Goal: Information Seeking & Learning: Find specific fact

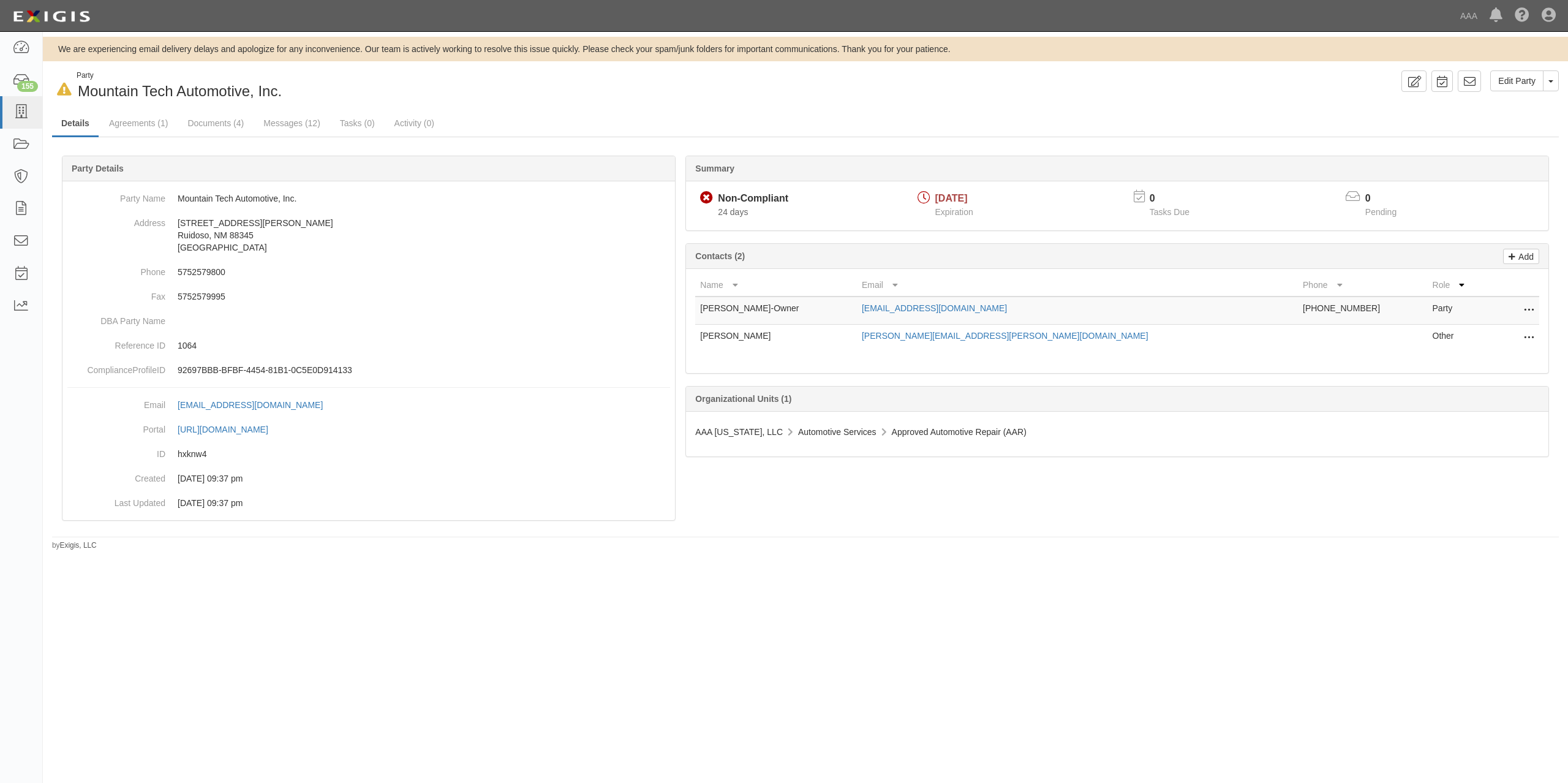
click at [940, 88] on div "Edit Party Toggle Party Dropdown View Audit Trail Archive Party Send Message Ad…" at bounding box center [1187, 81] width 763 height 21
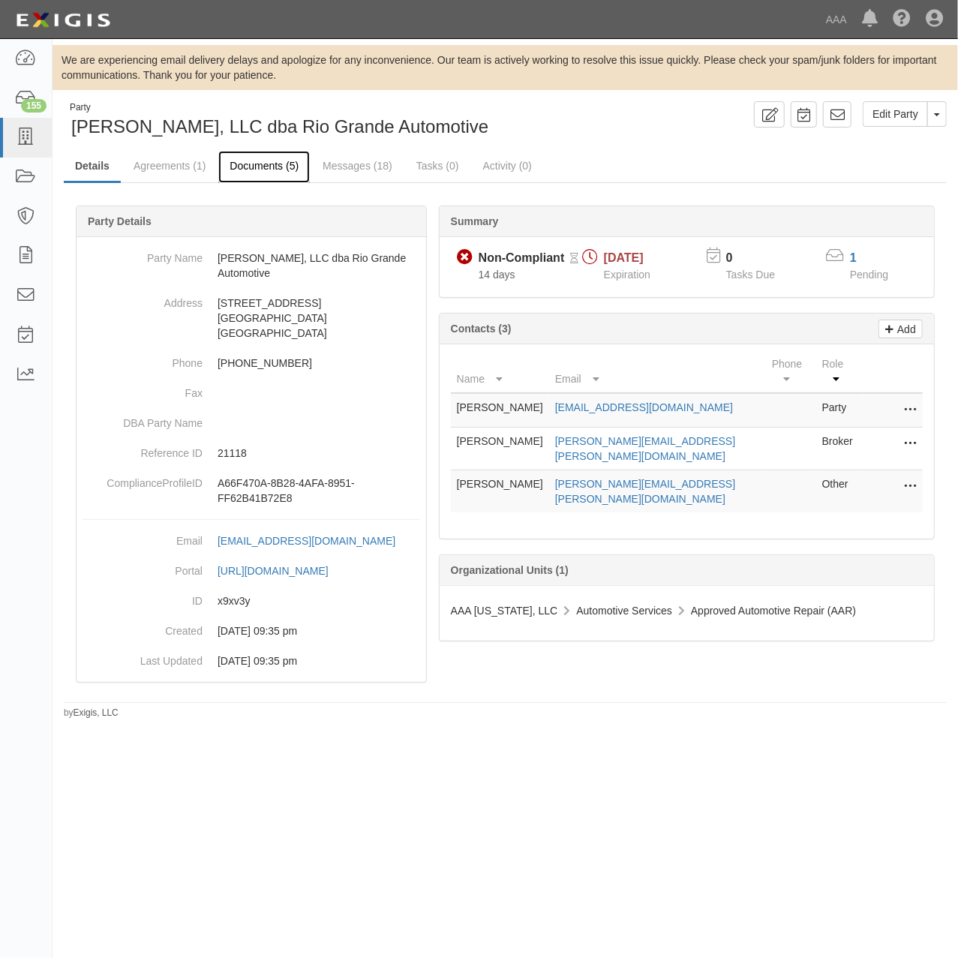
click at [285, 167] on link "Documents (5)" at bounding box center [264, 167] width 92 height 32
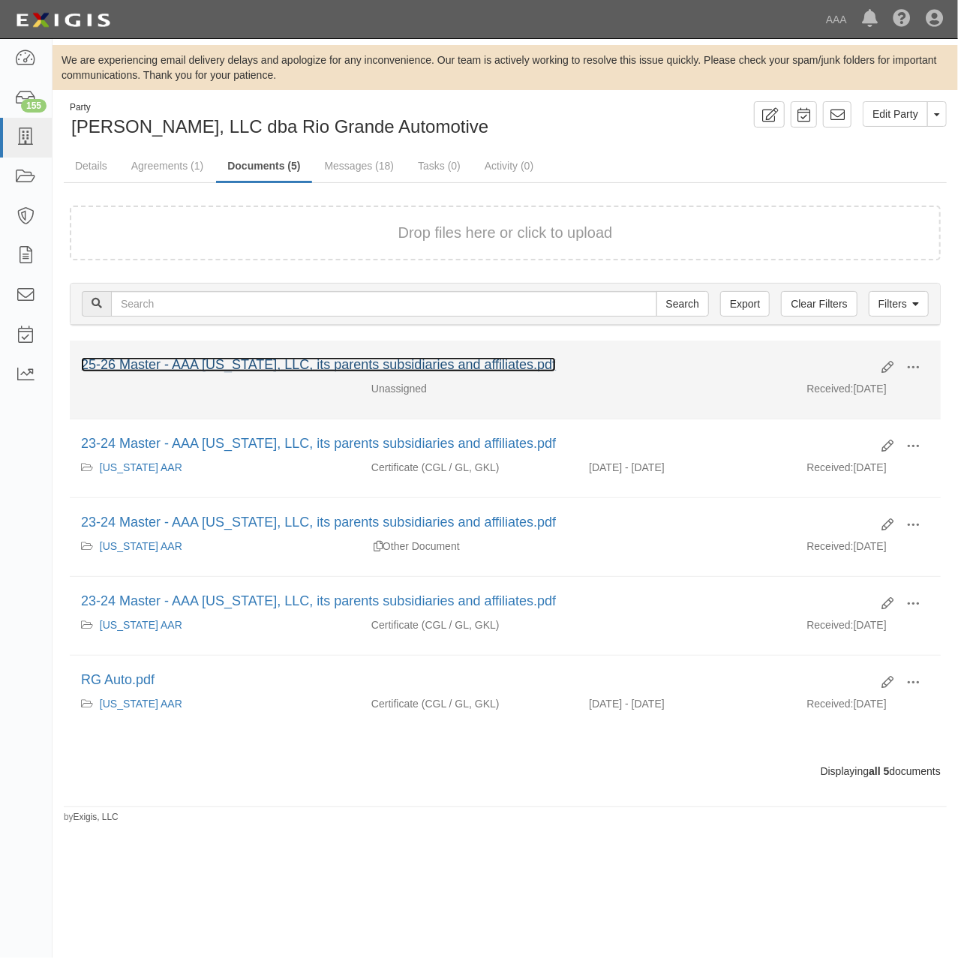
click at [378, 368] on link "25-26 Master - AAA New Mexico, LLC, its parents subsidiaries and affiliates.pdf" at bounding box center [318, 364] width 475 height 15
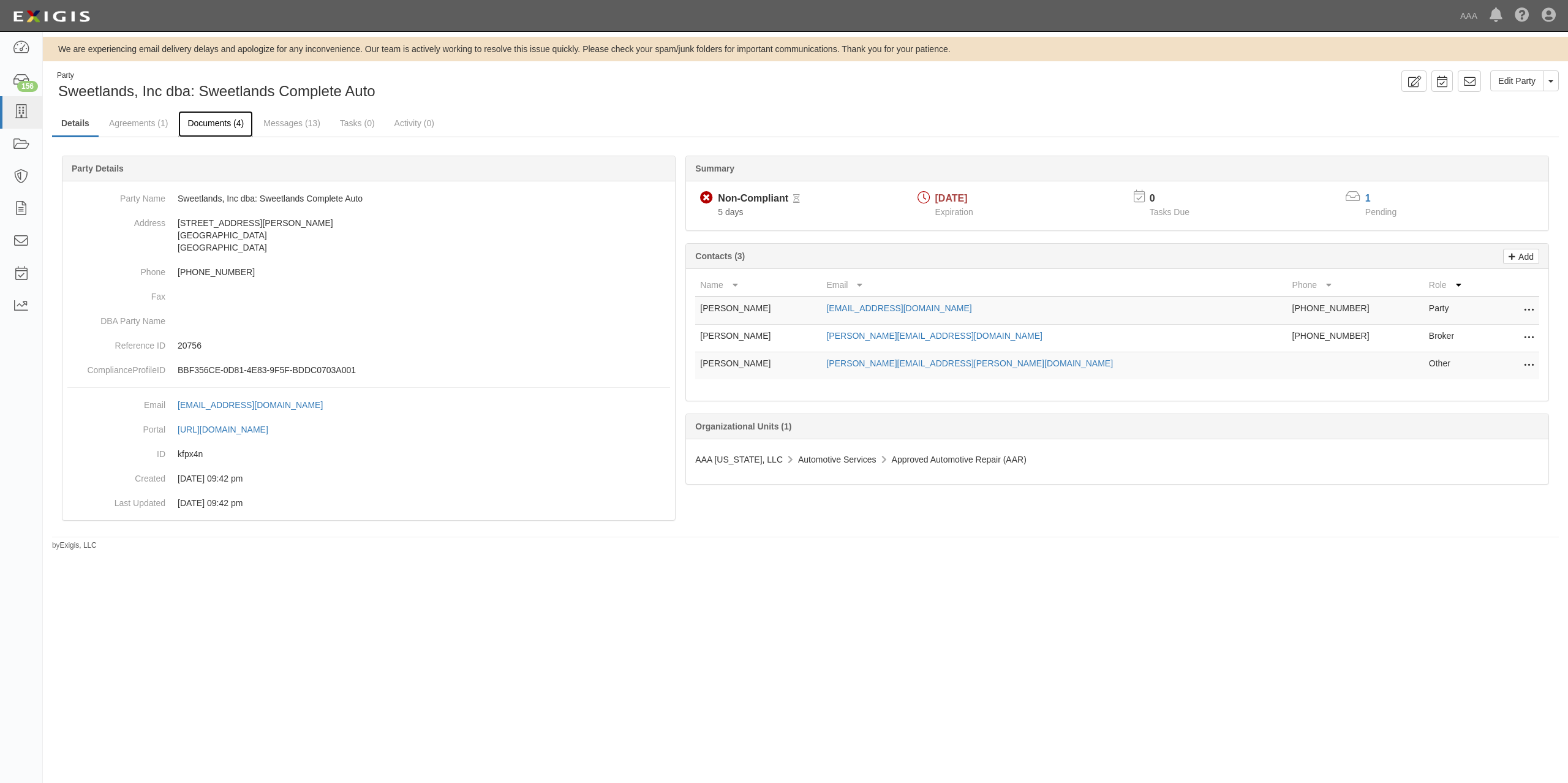
click at [207, 125] on link "Documents (4)" at bounding box center [216, 124] width 75 height 26
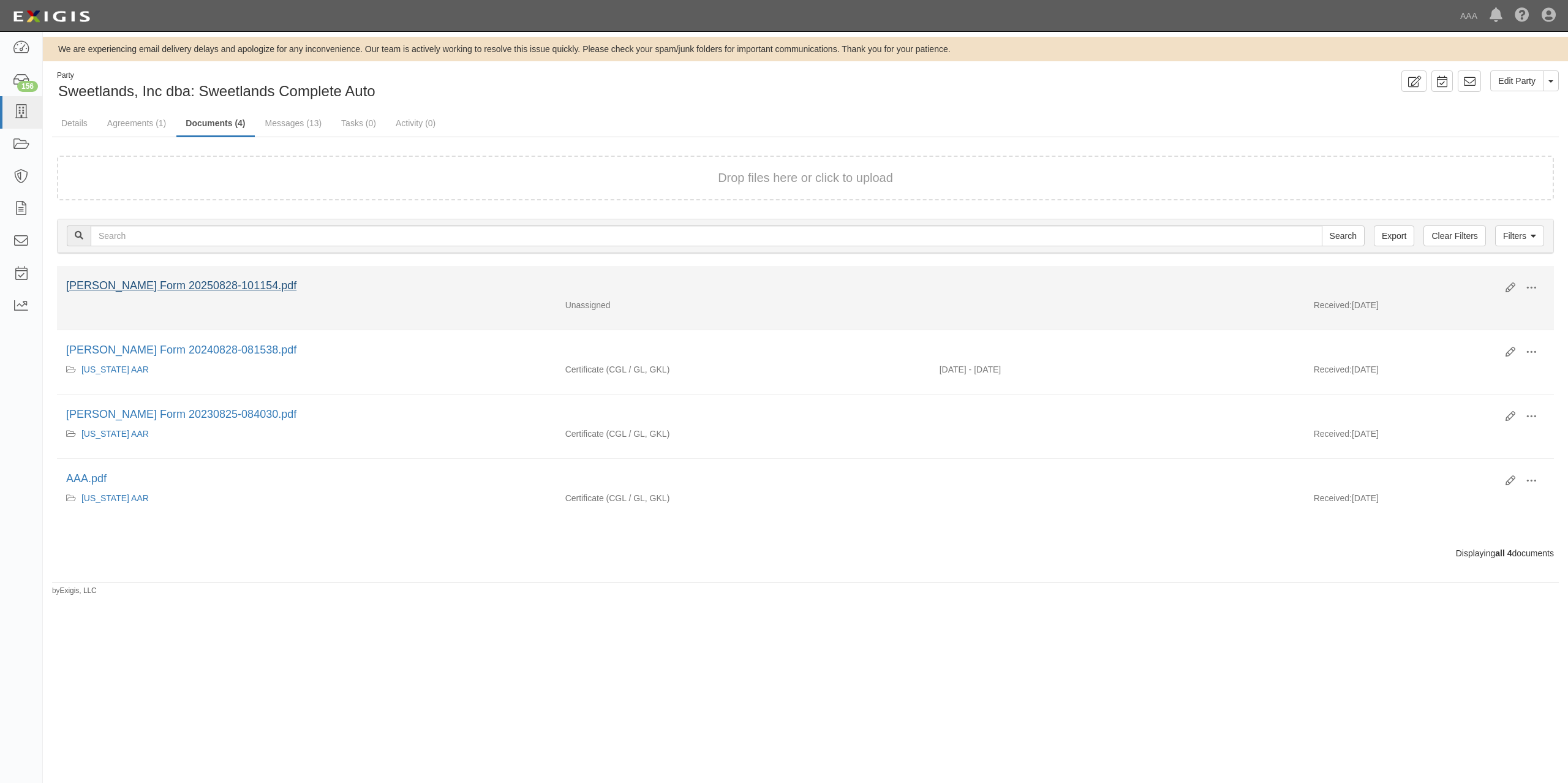
drag, startPoint x: 233, startPoint y: 272, endPoint x: 232, endPoint y: 279, distance: 7.1
click at [233, 274] on li "Edit View View details Archive ACORD Form 20250828-101154.pdf Unassigned Receiv…" at bounding box center [805, 298] width 1497 height 65
click at [229, 288] on link "ACORD Form 20250828-101154.pdf" at bounding box center [181, 285] width 230 height 12
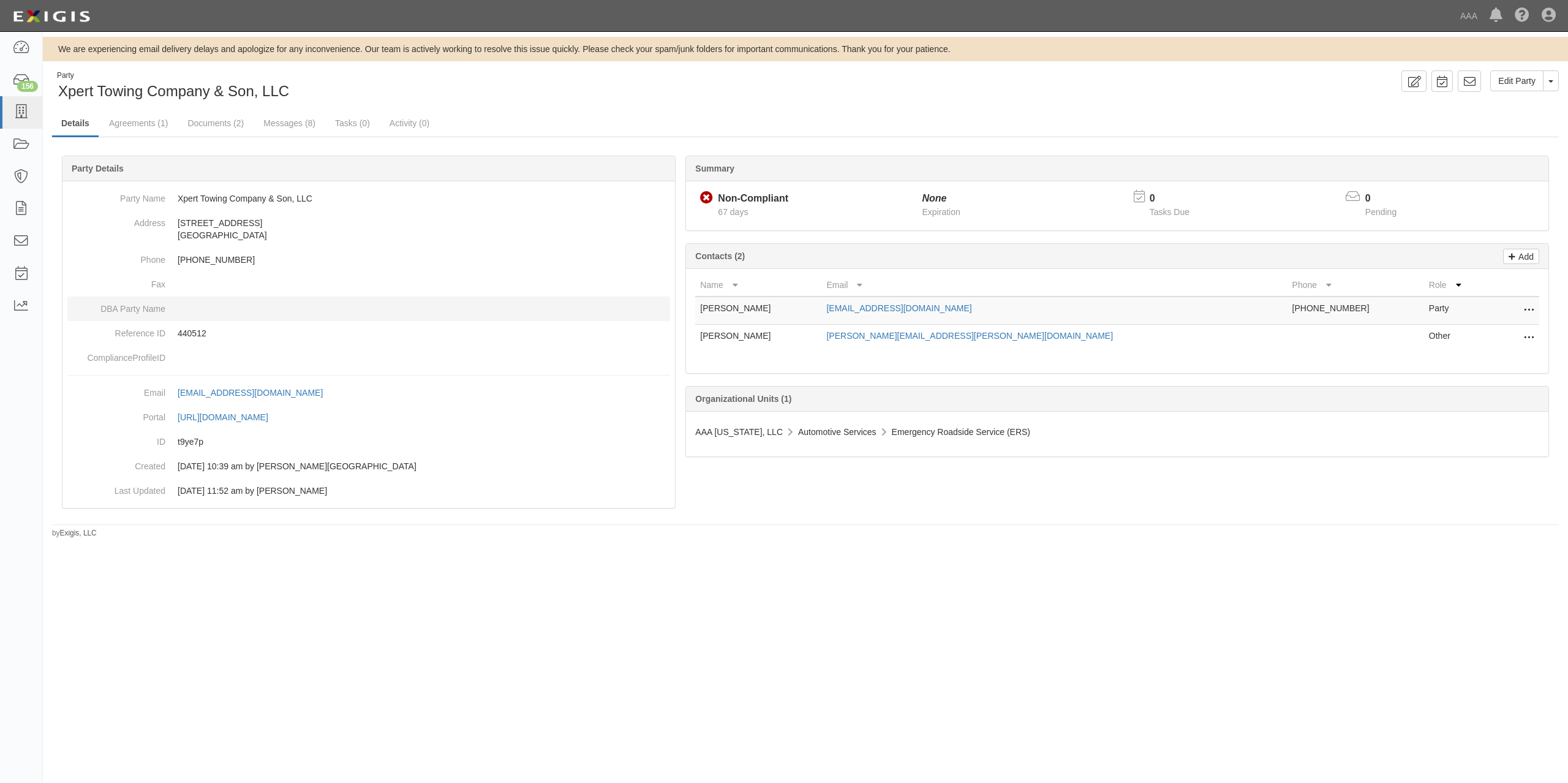
click at [231, 301] on dd at bounding box center [369, 309] width 603 height 24
click at [201, 331] on p "440512" at bounding box center [424, 333] width 492 height 12
click at [203, 331] on p "440512" at bounding box center [424, 333] width 492 height 12
click at [199, 332] on p "440512" at bounding box center [424, 333] width 492 height 12
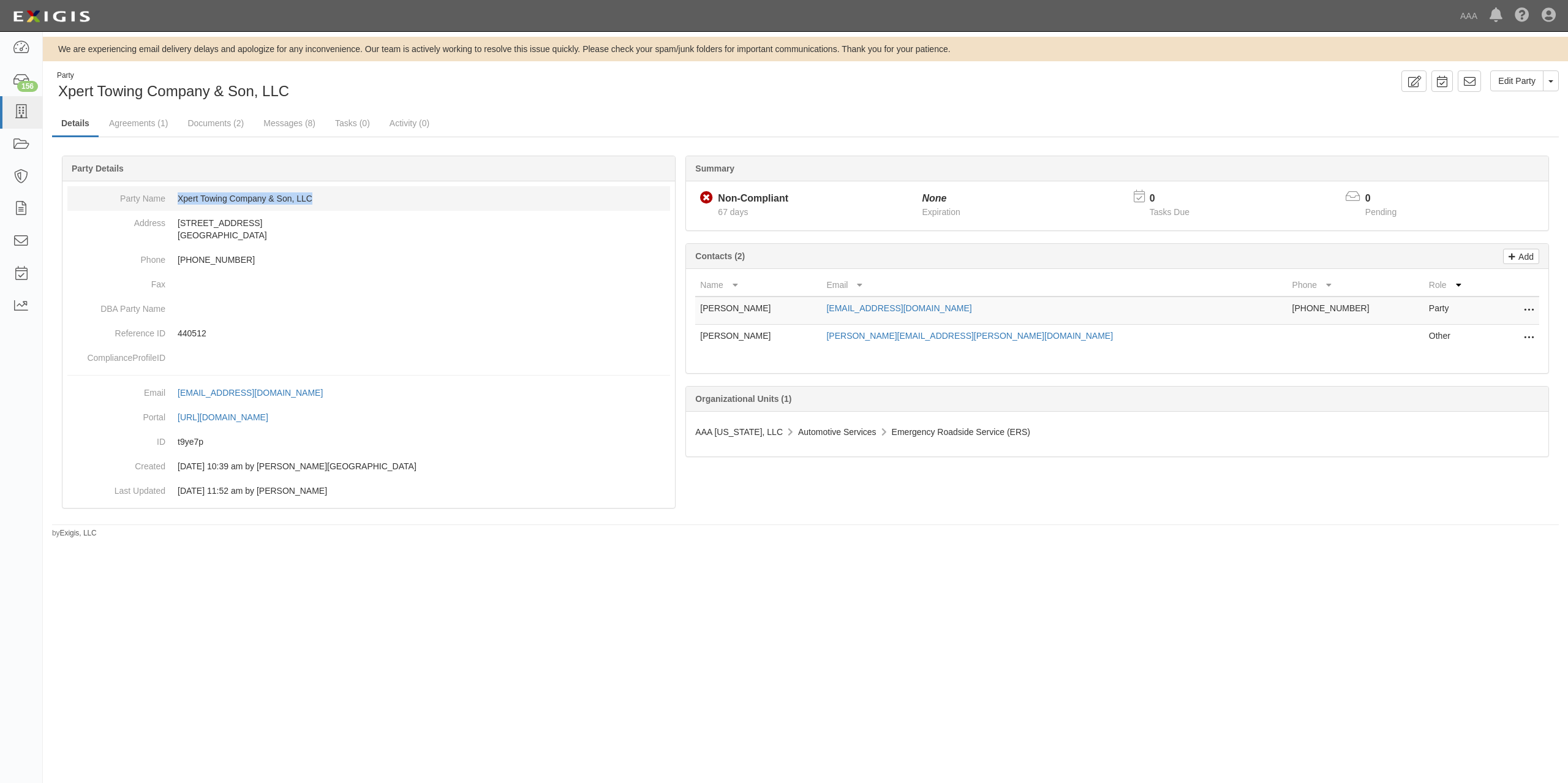
drag, startPoint x: 330, startPoint y: 201, endPoint x: 178, endPoint y: 199, distance: 152.0
click at [178, 199] on dd "Xpert Towing Company & Son, LLC" at bounding box center [369, 198] width 603 height 24
copy dd "Xpert Towing Company & Son, LLC"
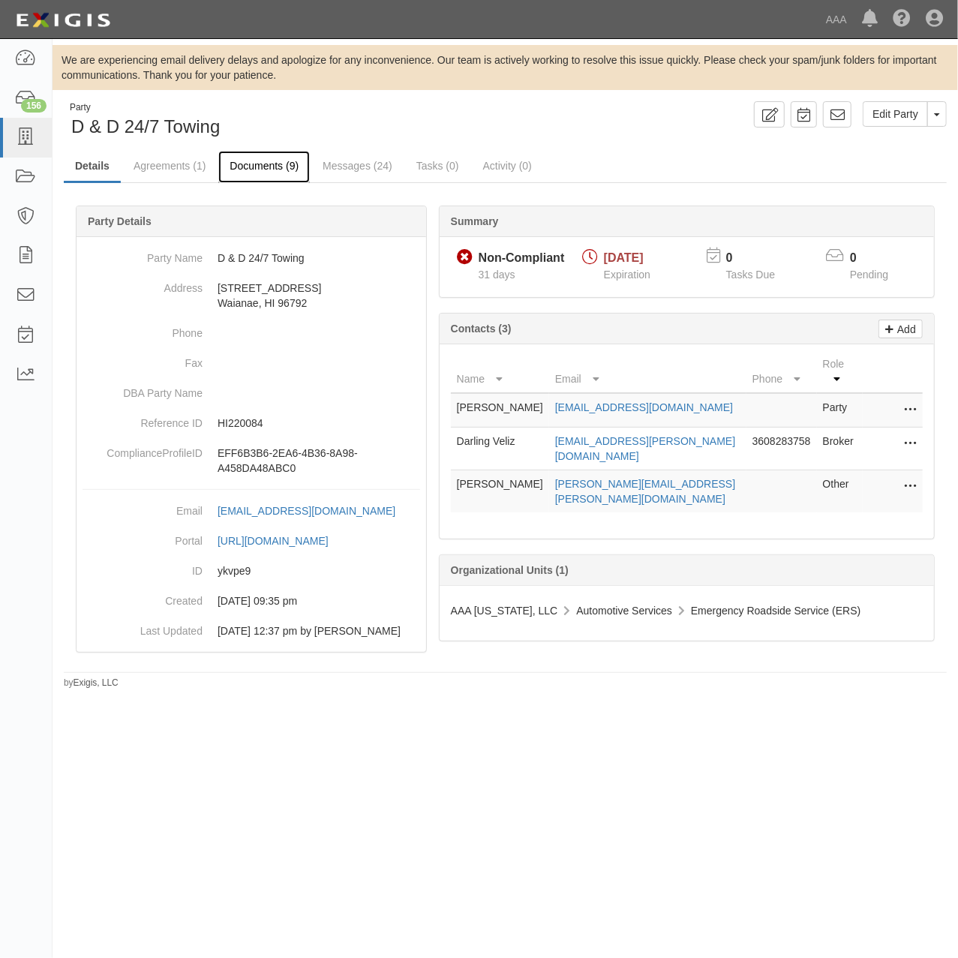
click at [251, 152] on link "Documents (9)" at bounding box center [264, 167] width 92 height 32
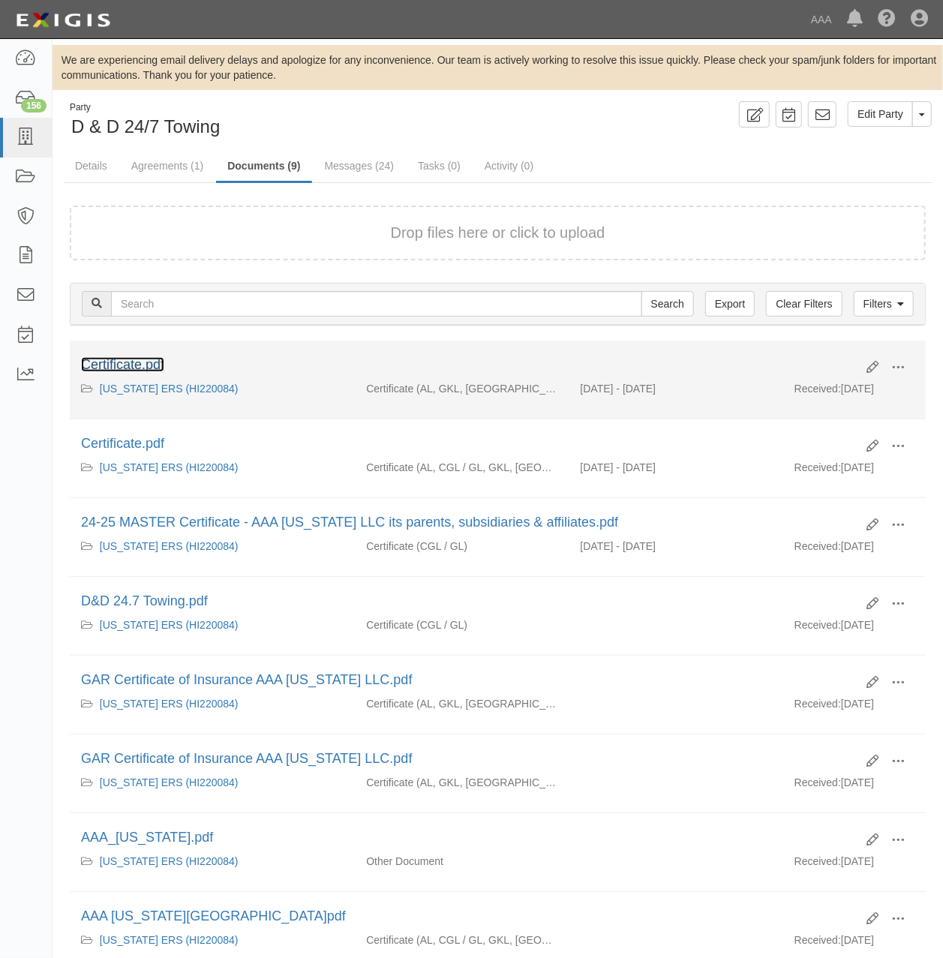
click at [151, 363] on link "Certificate.pdf" at bounding box center [122, 364] width 83 height 15
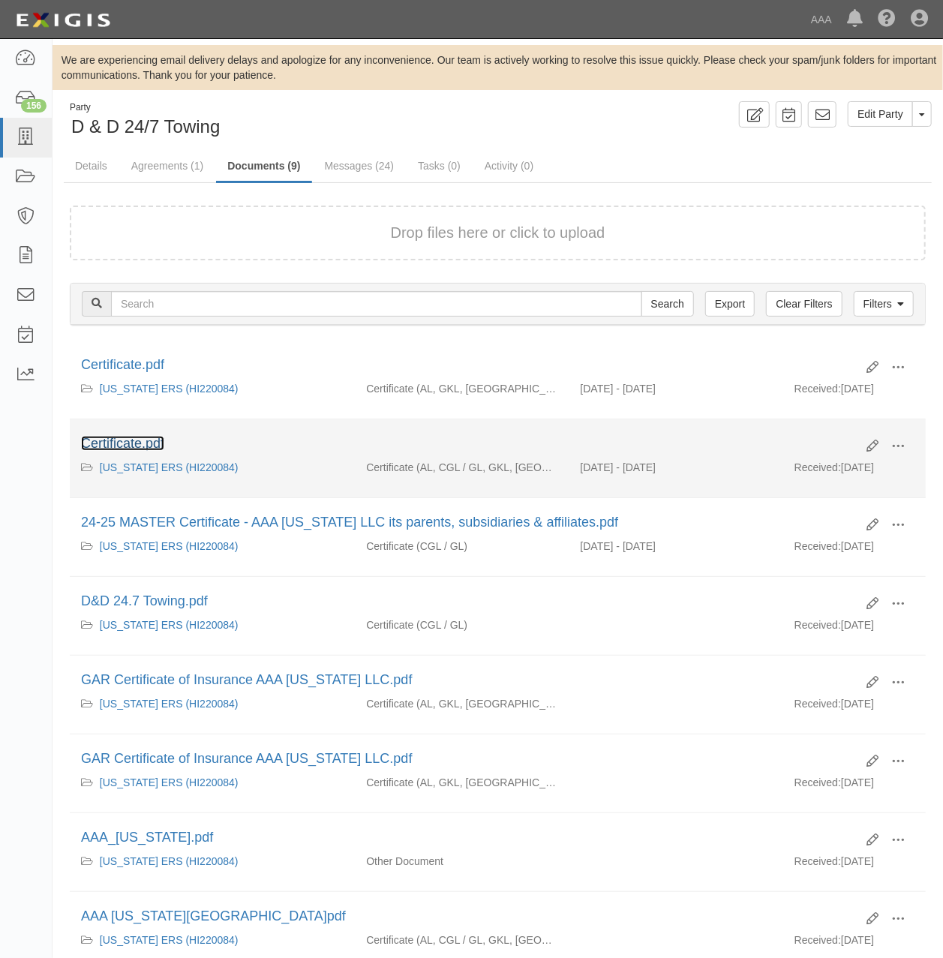
click at [137, 446] on link "Certificate.pdf" at bounding box center [122, 443] width 83 height 15
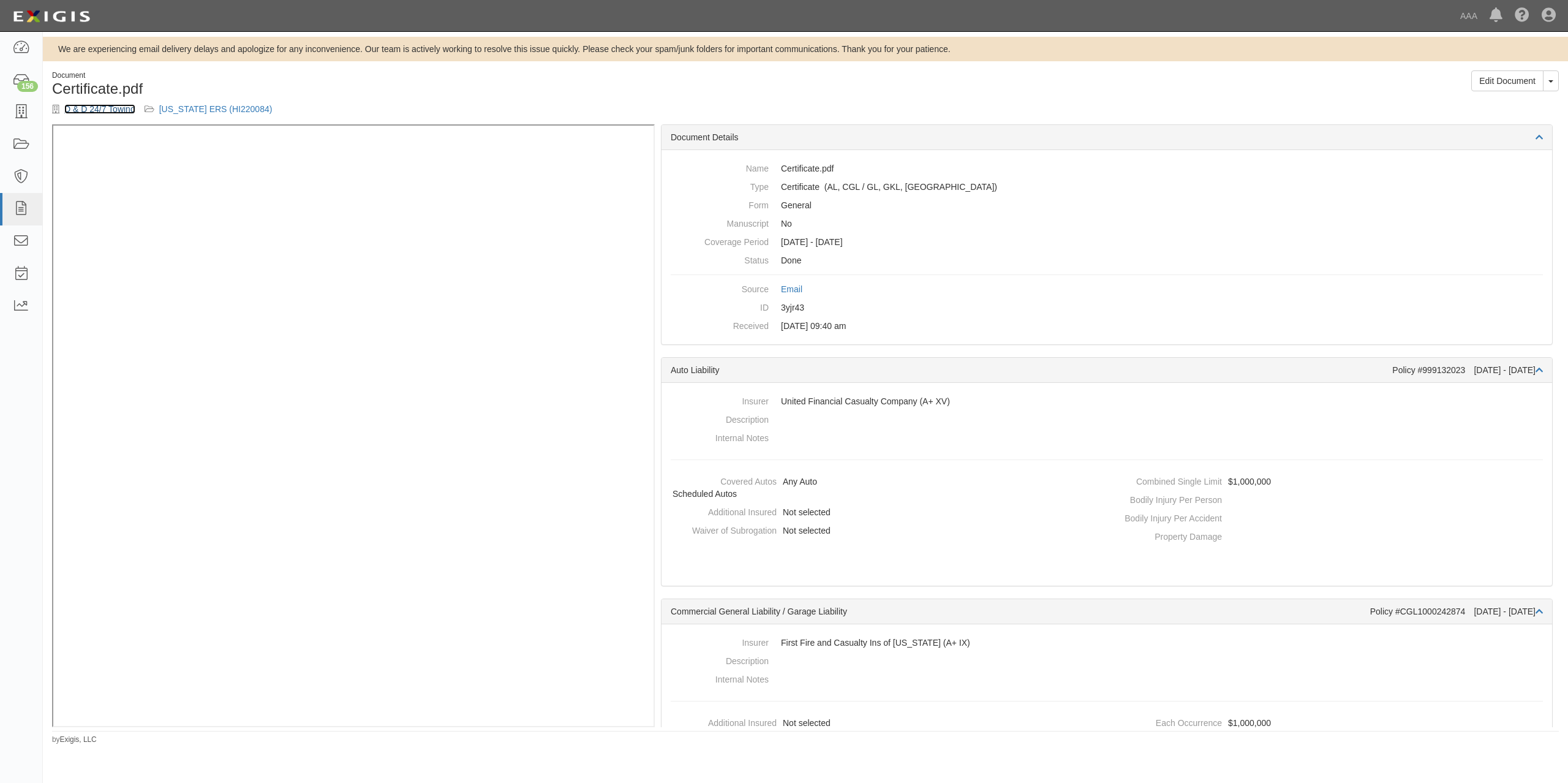
click at [109, 110] on link "D & D 24/7 Towing" at bounding box center [100, 109] width 71 height 10
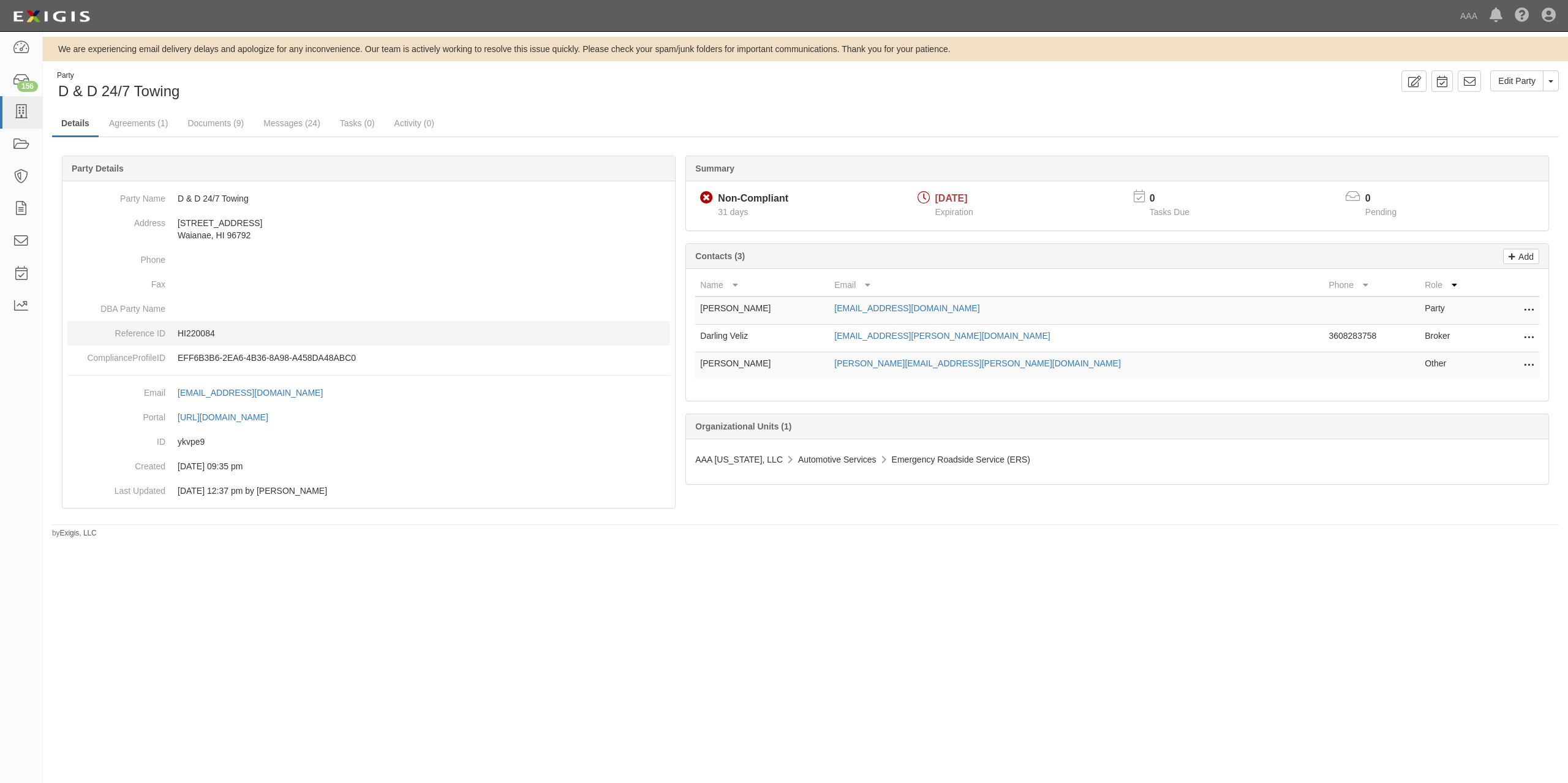
click at [209, 337] on p "HI220084" at bounding box center [424, 333] width 492 height 12
copy p "HI220084"
click at [1160, 76] on div "Edit Party Toggle Party Dropdown View Audit Trail Archive Party Send Message Ad…" at bounding box center [1187, 81] width 763 height 21
click at [728, 105] on div "Party D & D 24/7 Towing Edit Party Toggle Party Dropdown View Audit Trail Archi…" at bounding box center [806, 304] width 1526 height 468
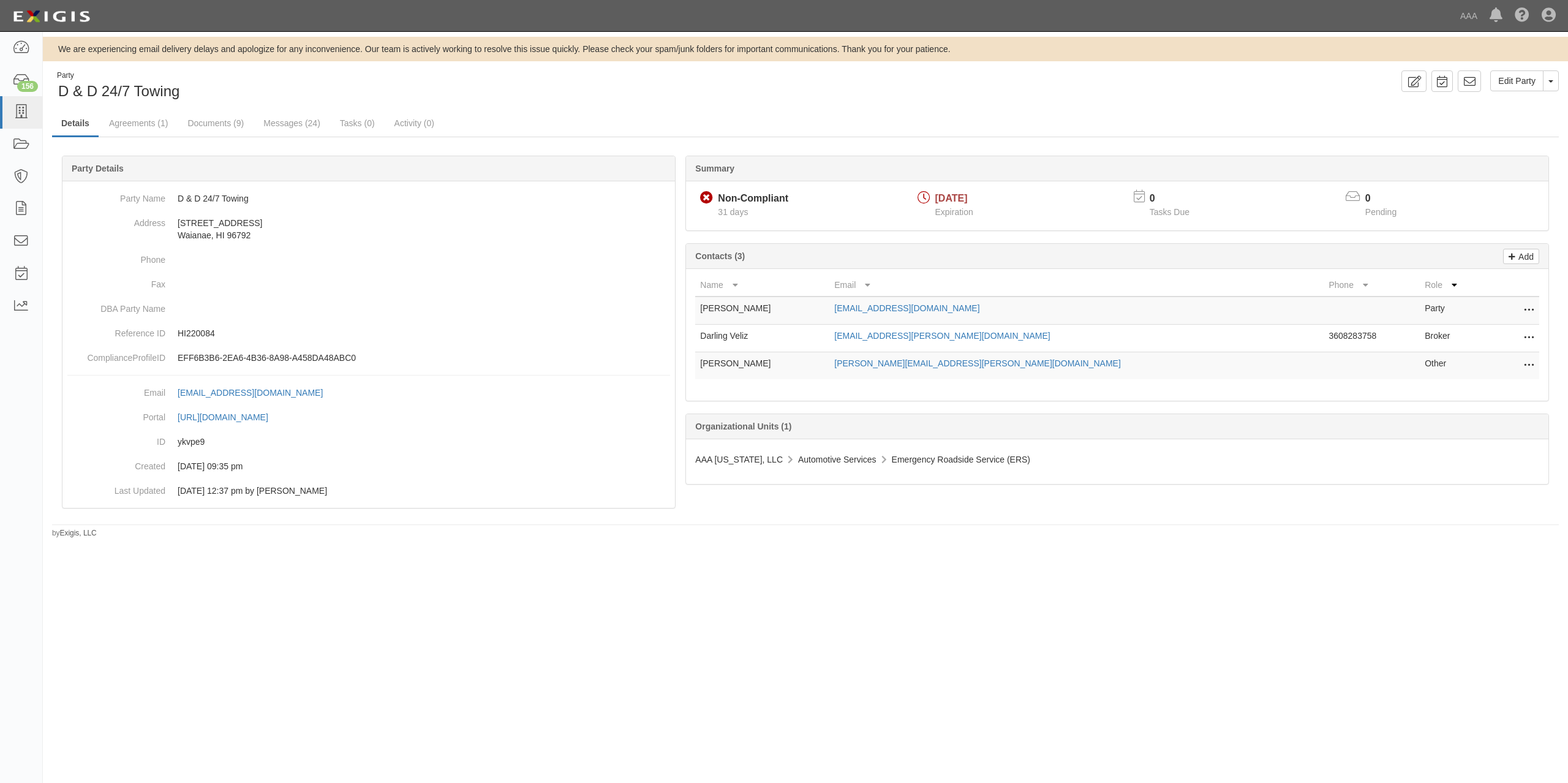
click at [610, 91] on div "Party D & D 24/7 Towing" at bounding box center [424, 86] width 744 height 31
click at [694, 96] on div "Party D & D 24/7 Towing" at bounding box center [424, 86] width 744 height 31
click at [679, 127] on ul "Details Agreements (1) Documents (5) Messages (16) Tasks (0) Activity (0)" at bounding box center [805, 124] width 1507 height 26
click at [205, 127] on link "Documents (5)" at bounding box center [216, 124] width 75 height 26
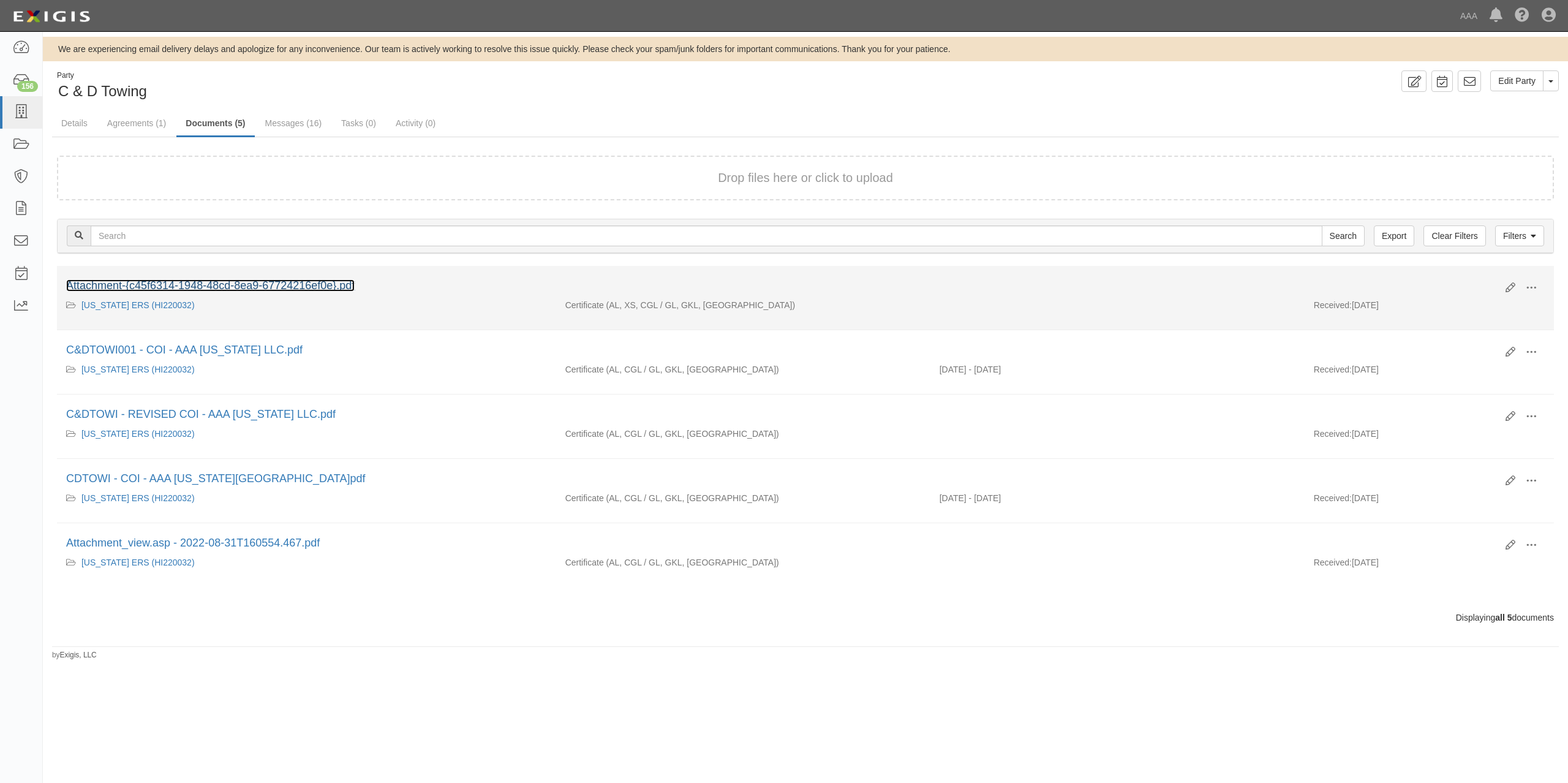
click at [235, 281] on link "Attachment-{c45f6314-1948-48cd-8ea9-67724216ef0e}.pdf" at bounding box center [210, 285] width 288 height 12
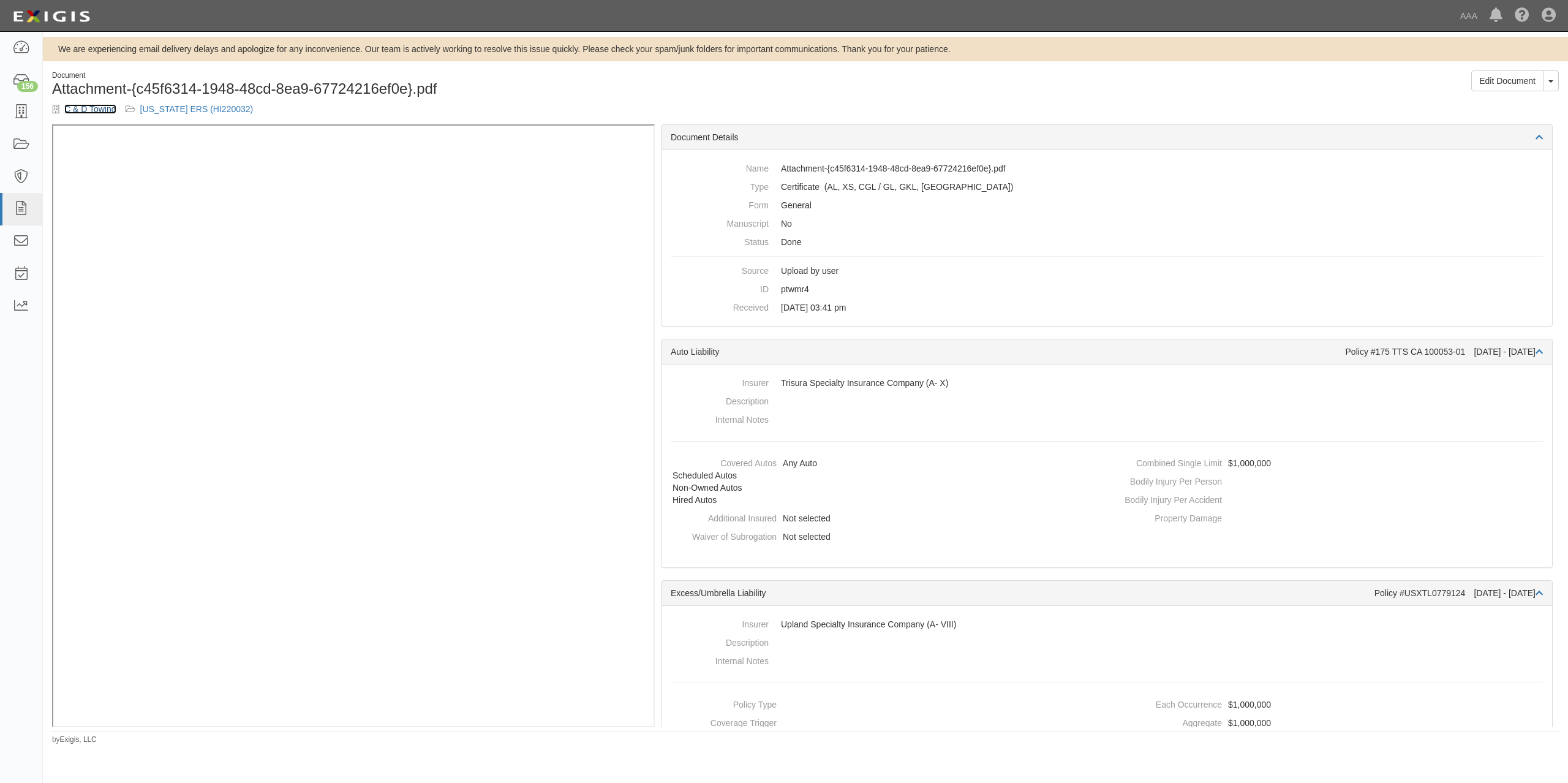
click at [103, 113] on link "C & D Towing" at bounding box center [91, 109] width 52 height 10
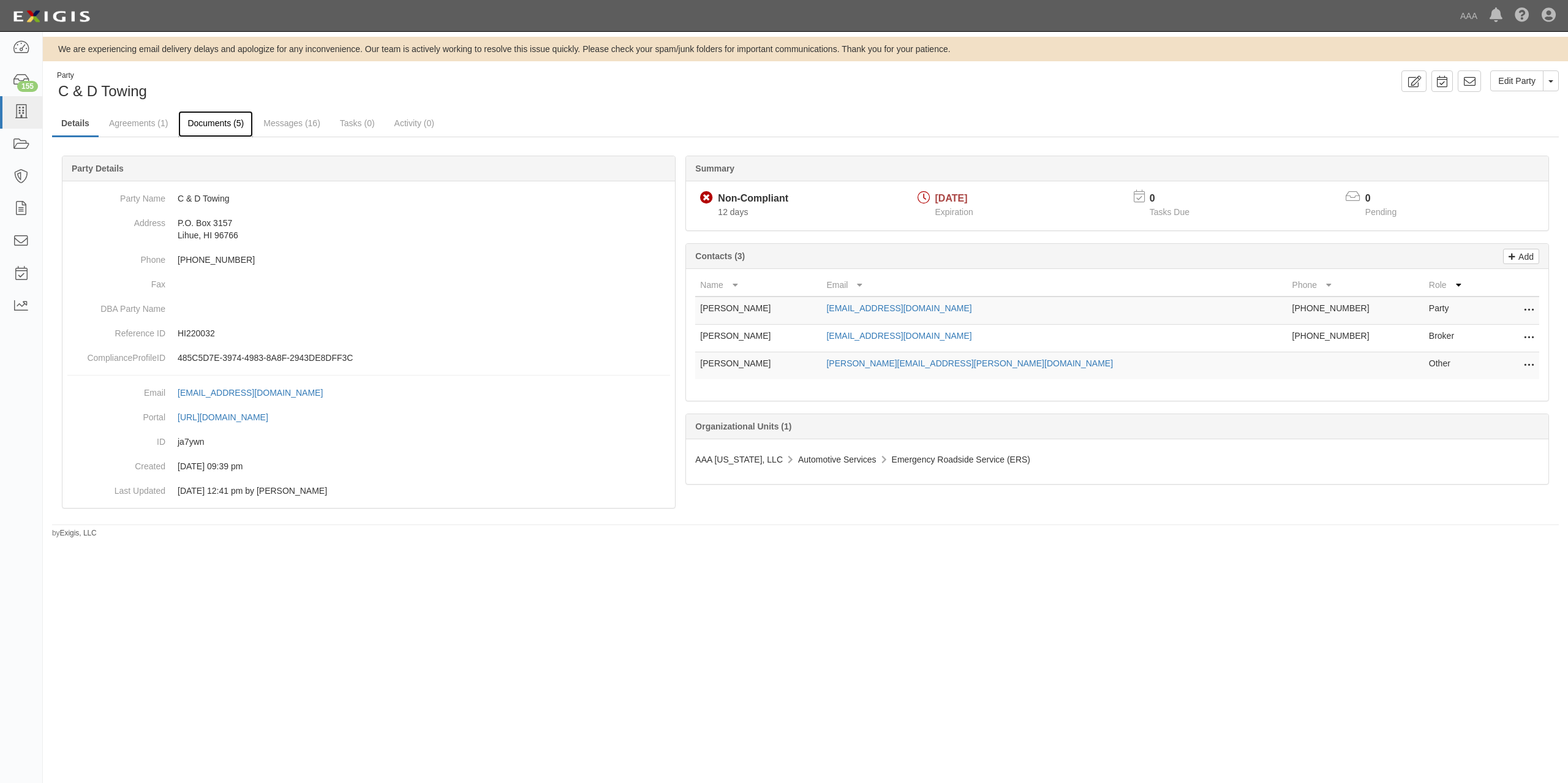
click at [204, 120] on link "Documents (5)" at bounding box center [216, 124] width 75 height 26
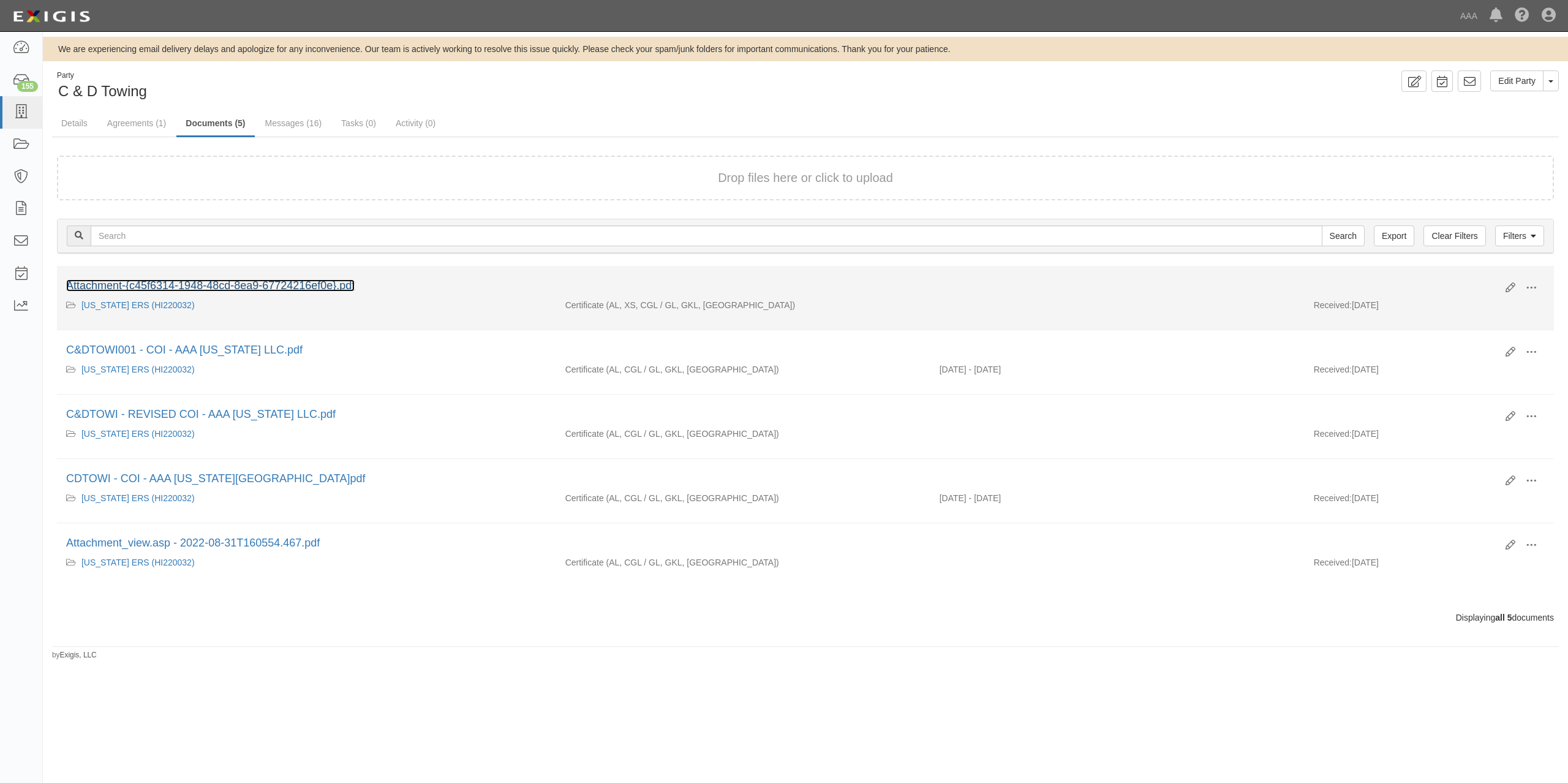
click at [292, 289] on link "Attachment-{c45f6314-1948-48cd-8ea9-67724216ef0e}.pdf" at bounding box center [210, 285] width 288 height 12
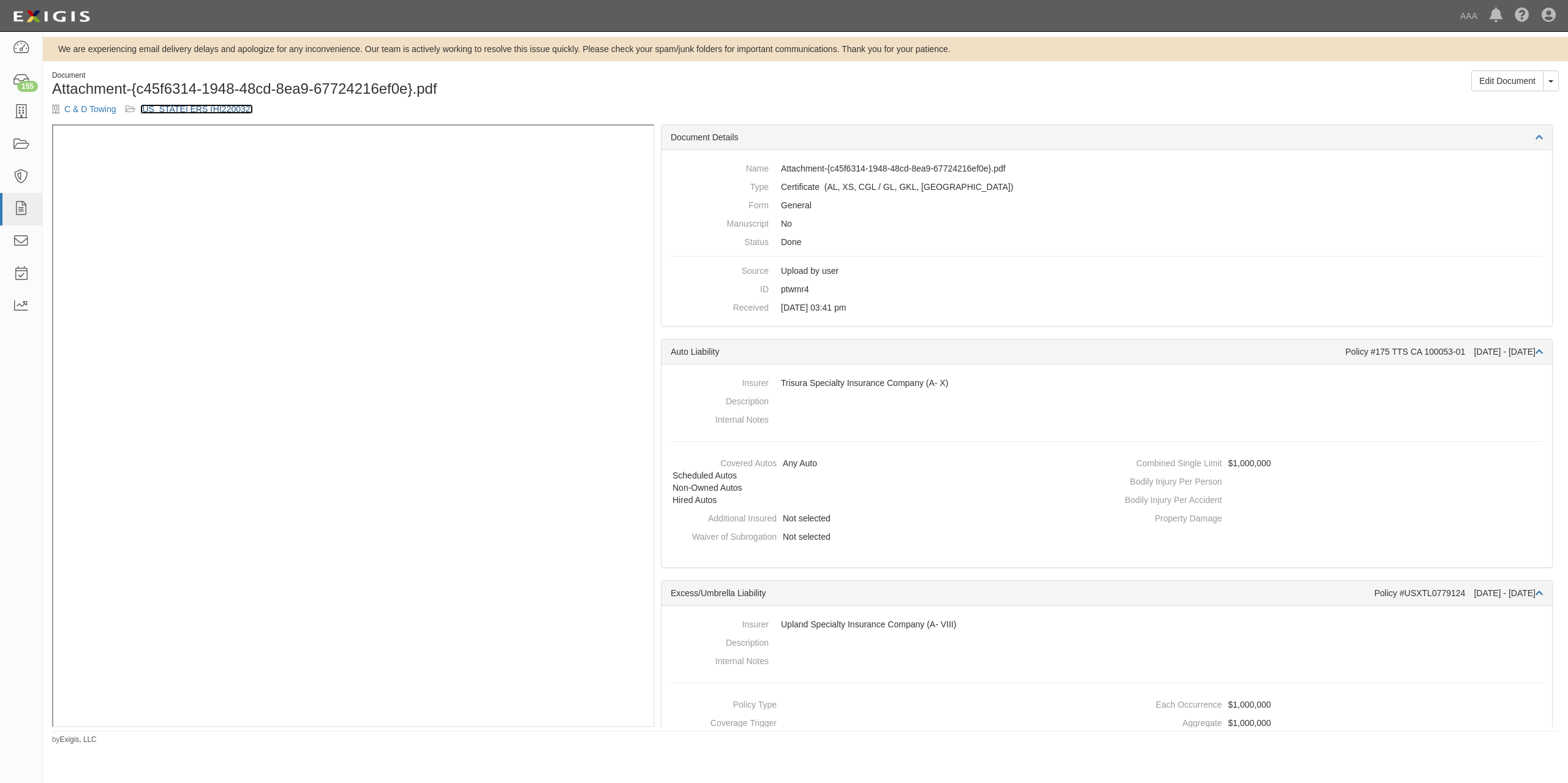
click at [221, 106] on link "[US_STATE] ERS (HI220032)" at bounding box center [197, 109] width 114 height 10
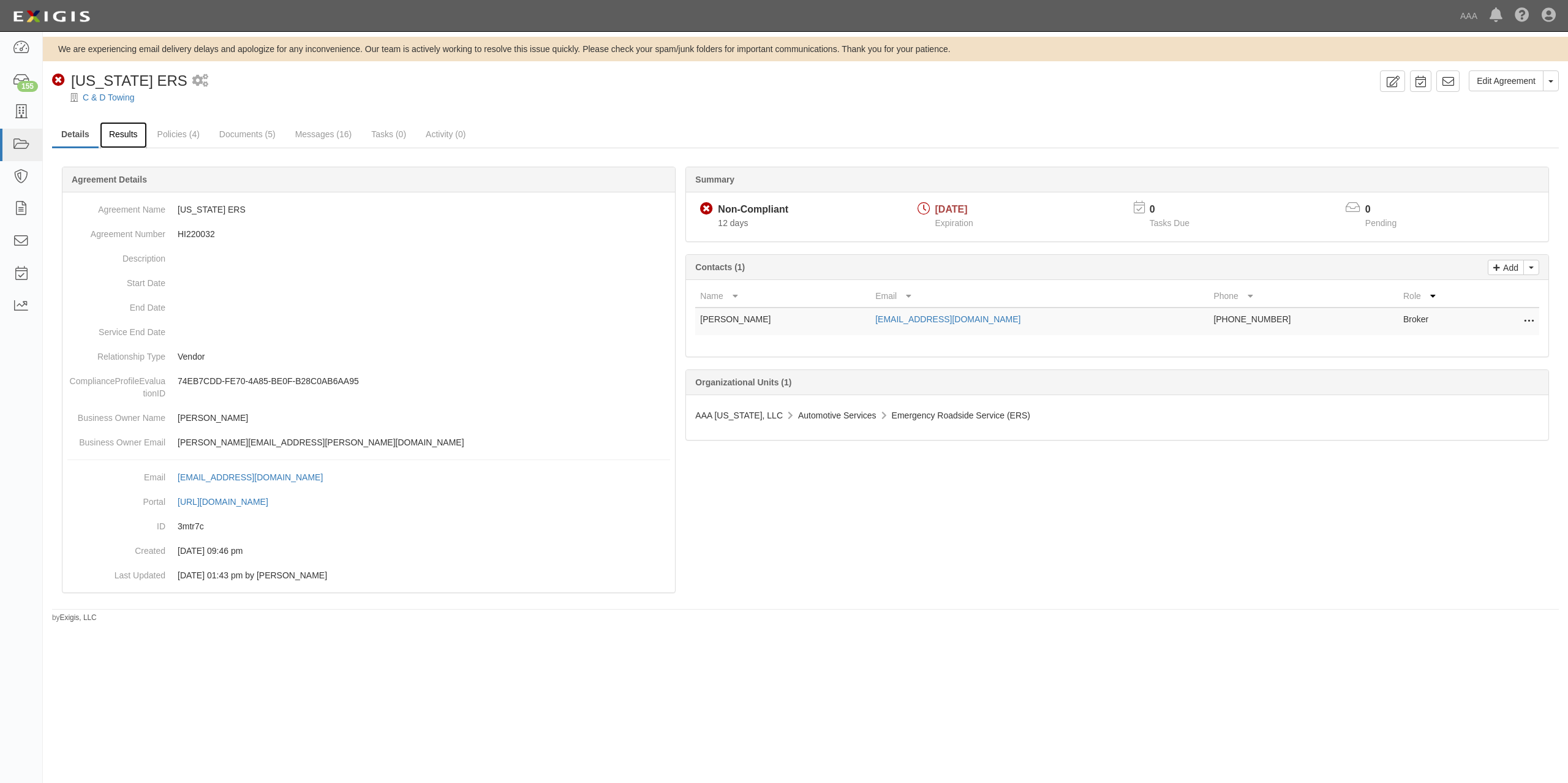
click at [114, 141] on link "Results" at bounding box center [123, 135] width 47 height 26
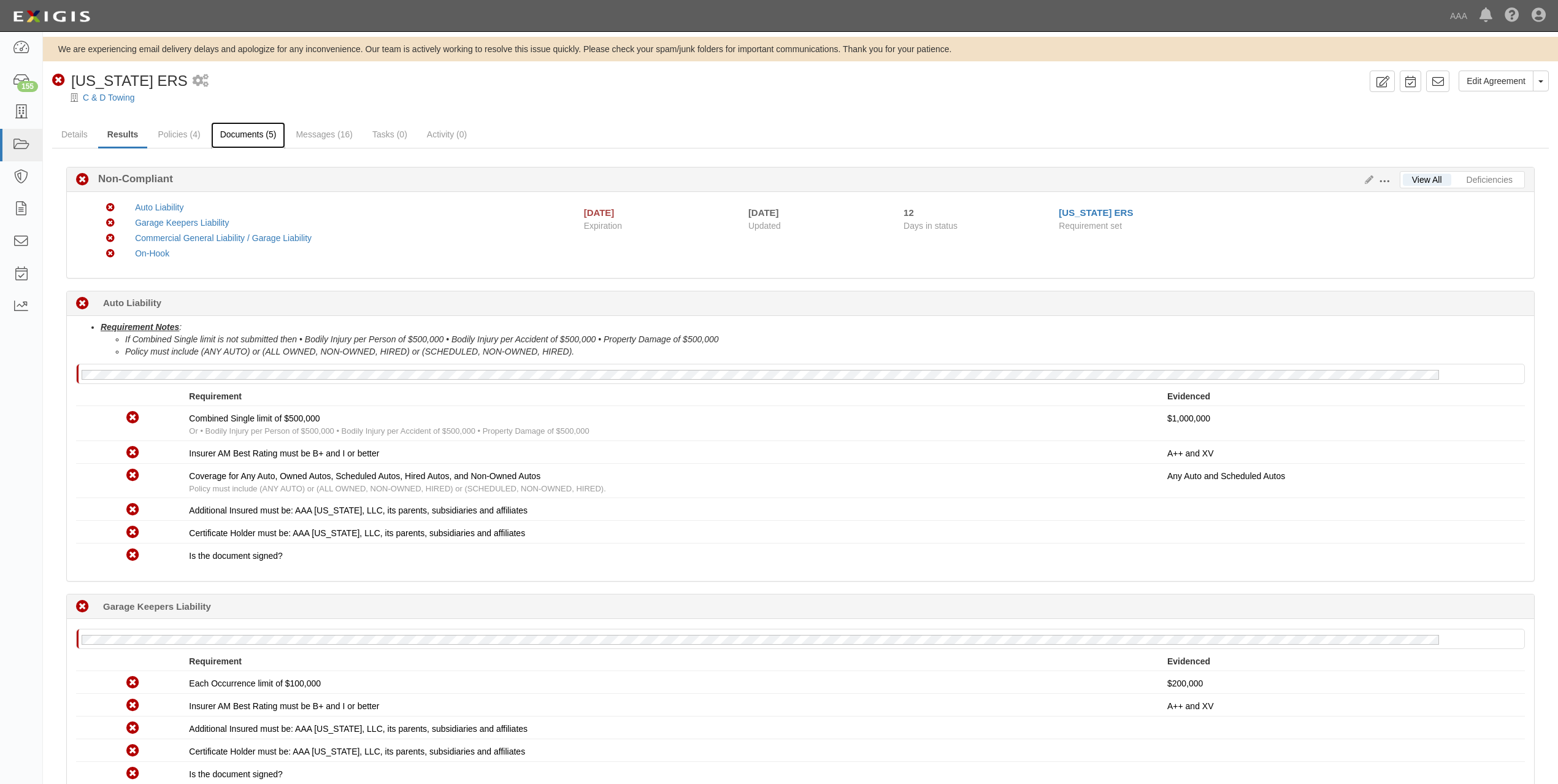
click at [253, 141] on link "Documents (5)" at bounding box center [249, 135] width 75 height 26
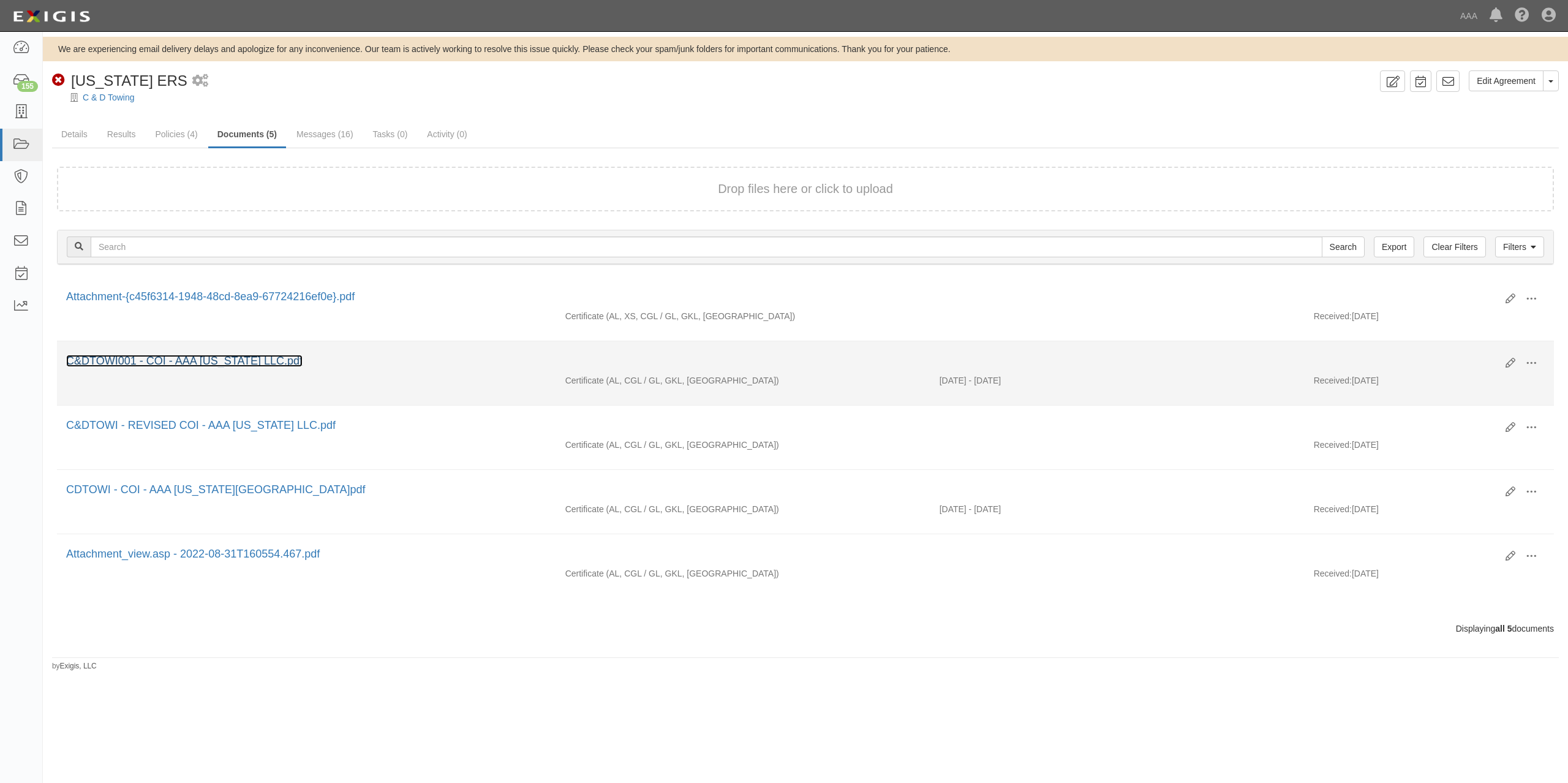
click at [176, 365] on link "C&DTOWI001 - COI - AAA [US_STATE] LLC.pdf" at bounding box center [185, 360] width 237 height 12
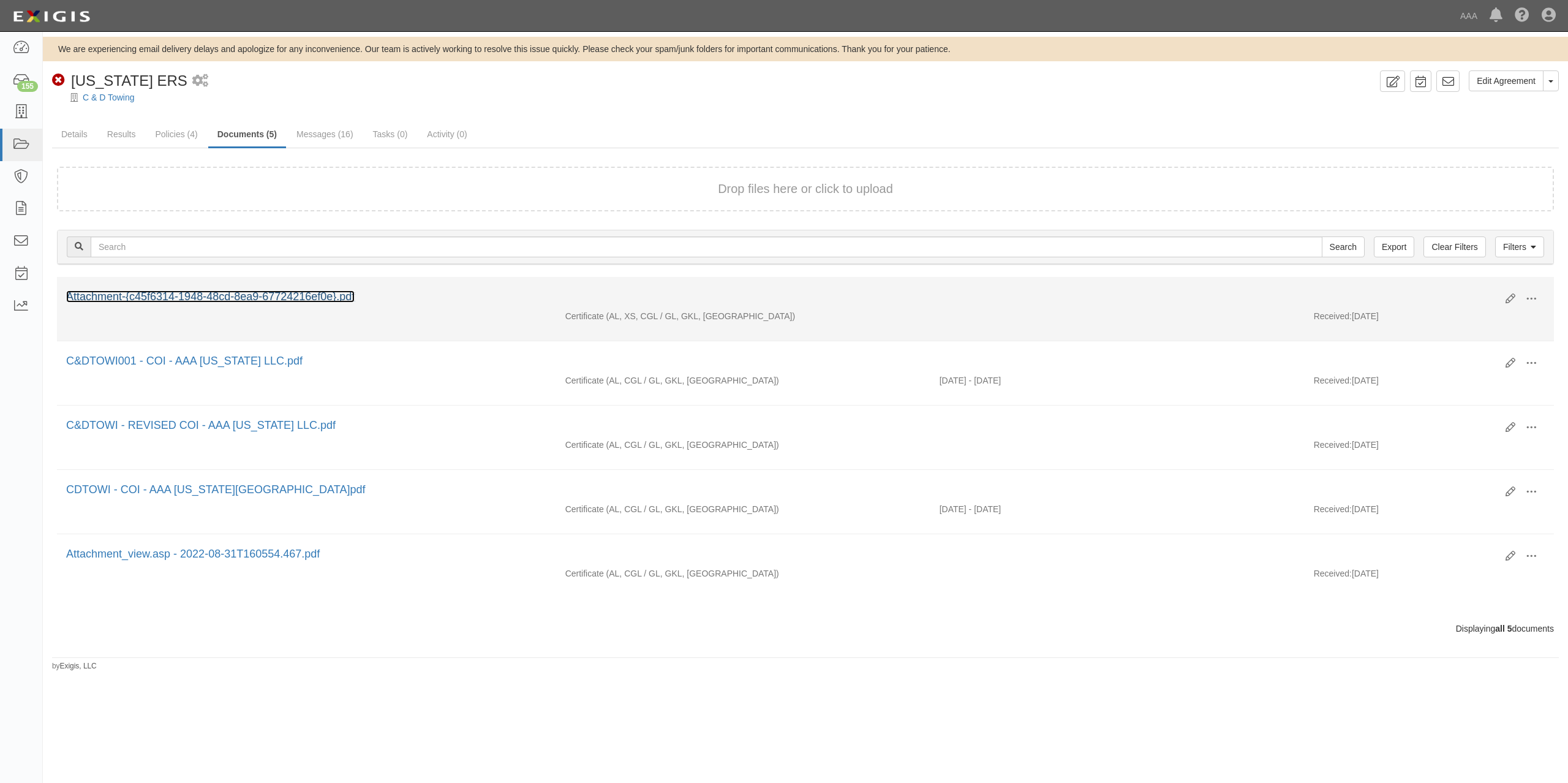
click at [225, 296] on link "Attachment-{c45f6314-1948-48cd-8ea9-67724216ef0e}.pdf" at bounding box center [210, 296] width 288 height 12
click at [1534, 300] on span at bounding box center [1532, 299] width 11 height 11
click at [1480, 364] on link "Archive" at bounding box center [1472, 362] width 97 height 22
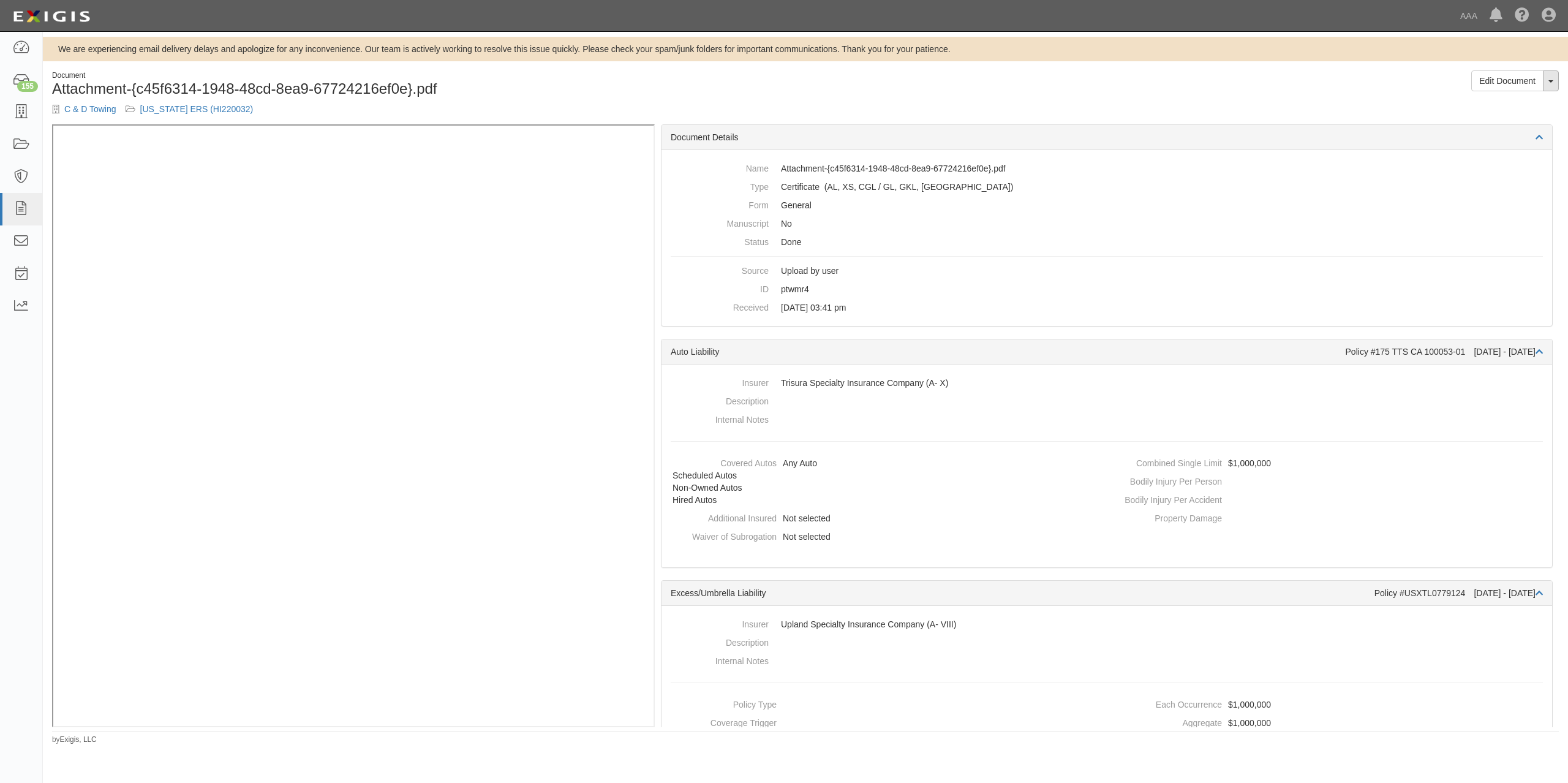
click at [1549, 88] on button "Toggle Document Dropdown" at bounding box center [1552, 81] width 16 height 21
click at [1517, 118] on link "View Audit Trail" at bounding box center [1510, 120] width 97 height 16
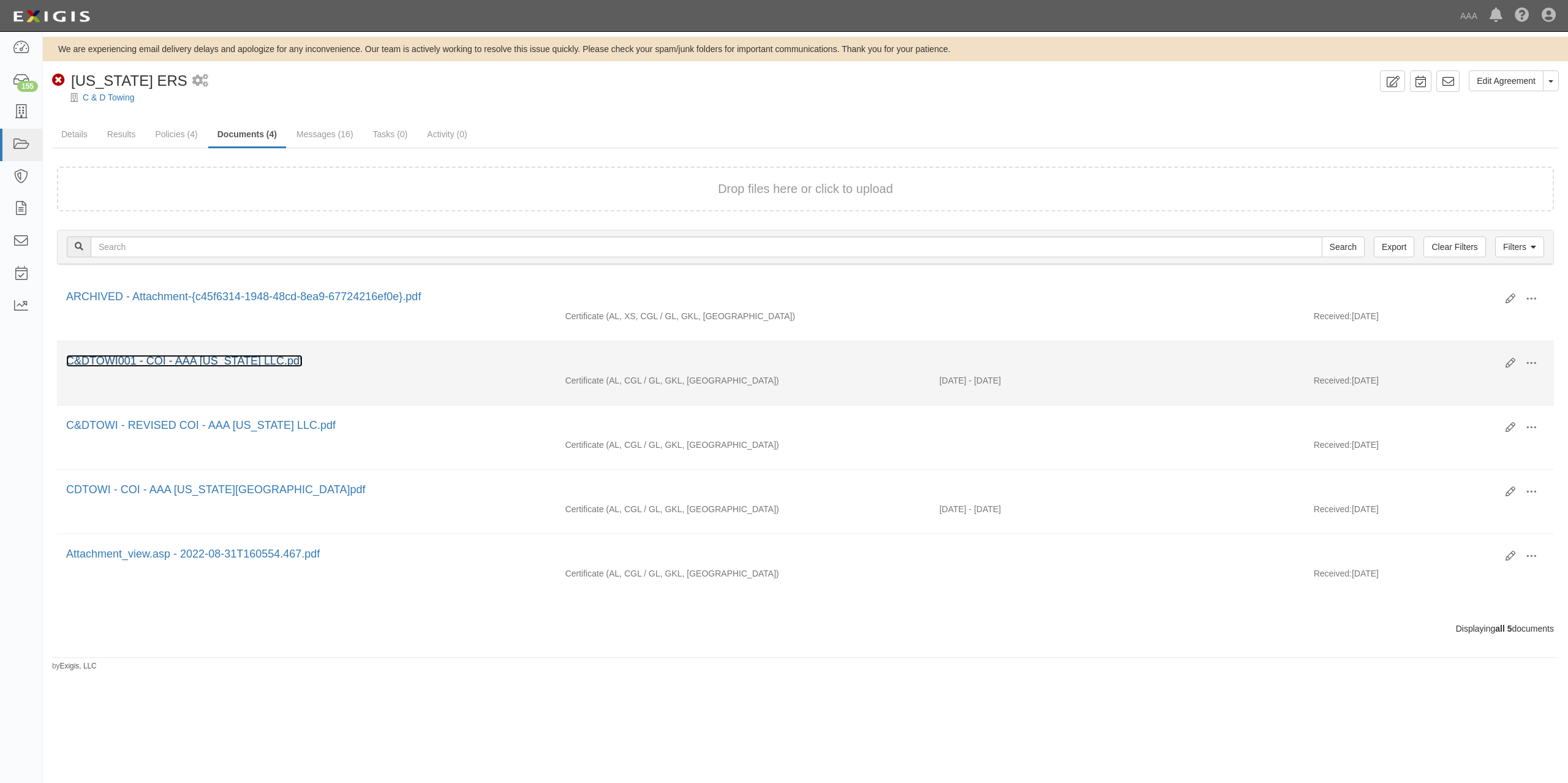
click at [261, 359] on link "C&DTOWI001 - COI - AAA Hawaii LLC.pdf" at bounding box center [185, 360] width 237 height 12
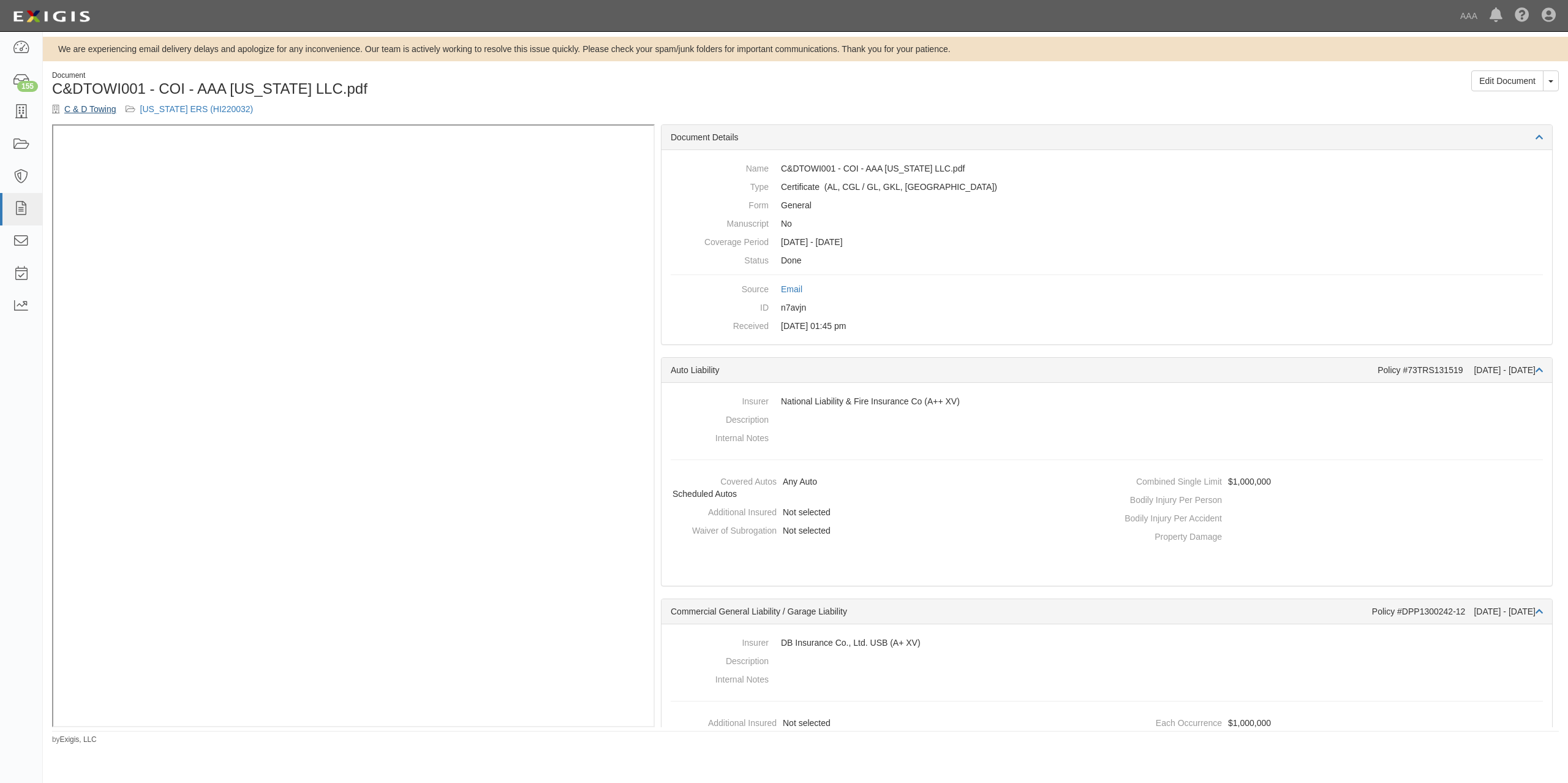
click at [84, 110] on link "C & D Towing" at bounding box center [91, 109] width 52 height 10
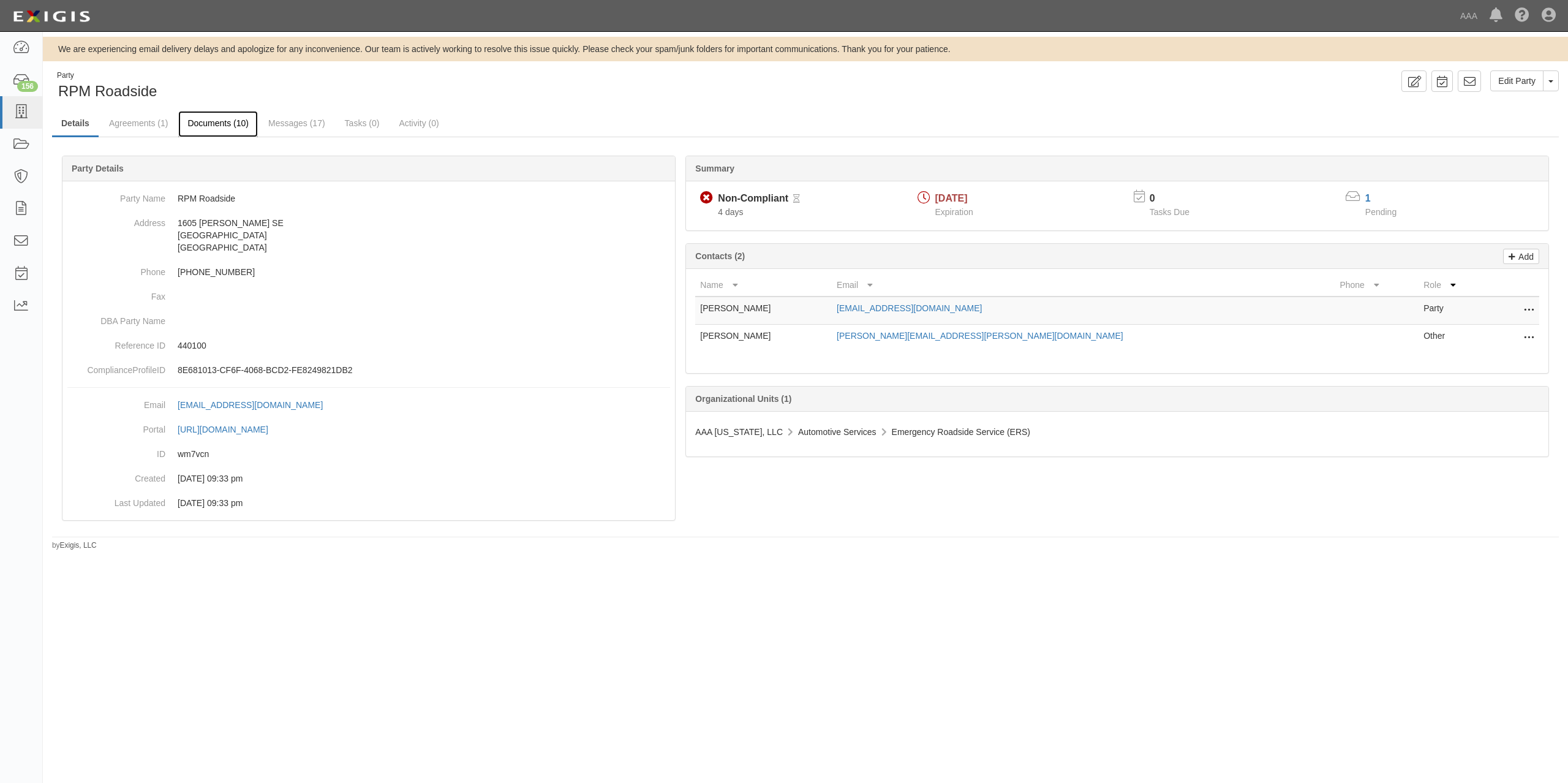
click at [225, 128] on link "Documents (10)" at bounding box center [218, 124] width 80 height 26
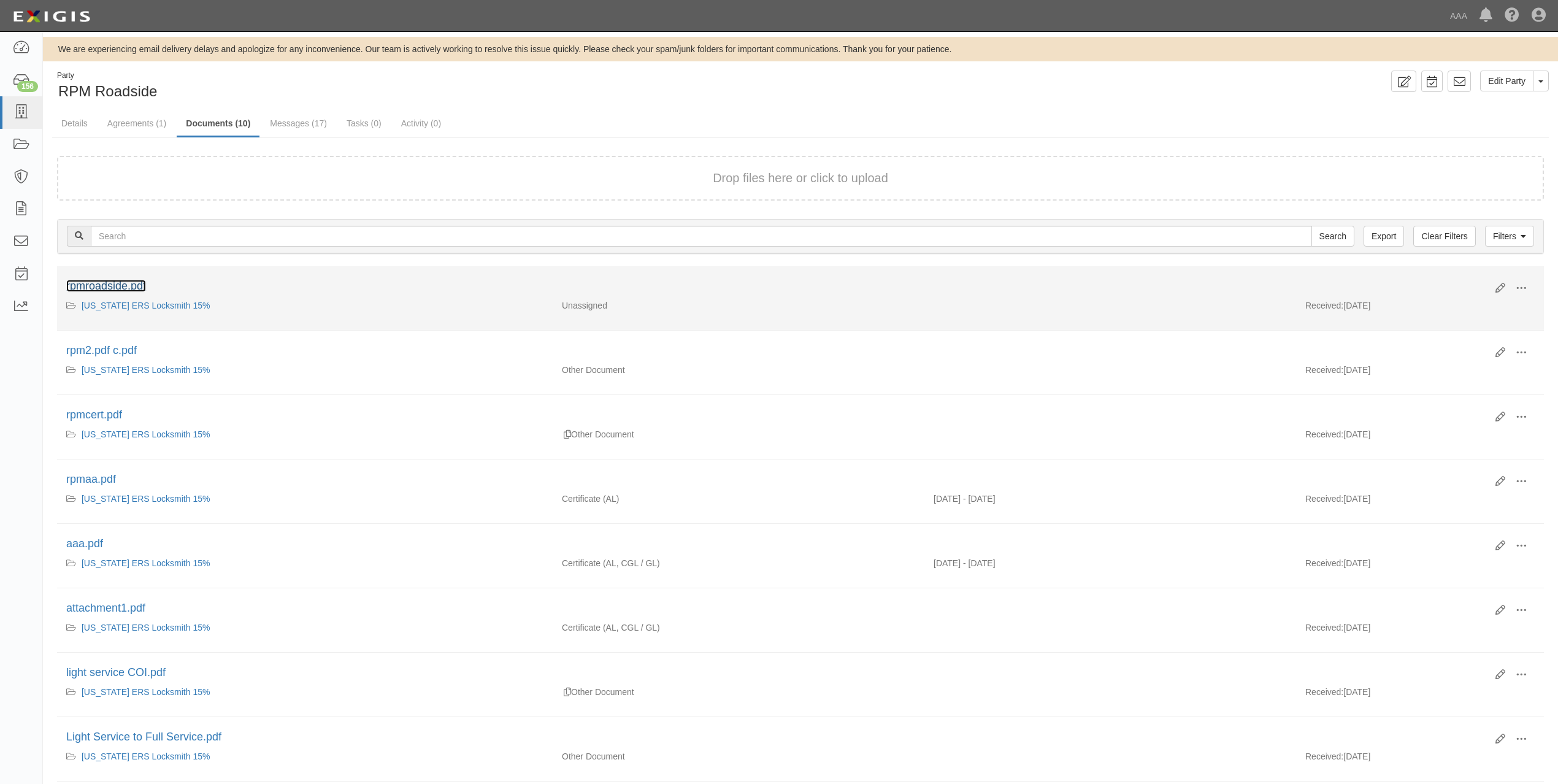
click at [138, 284] on link "rpmroadside.pdf" at bounding box center [106, 285] width 80 height 12
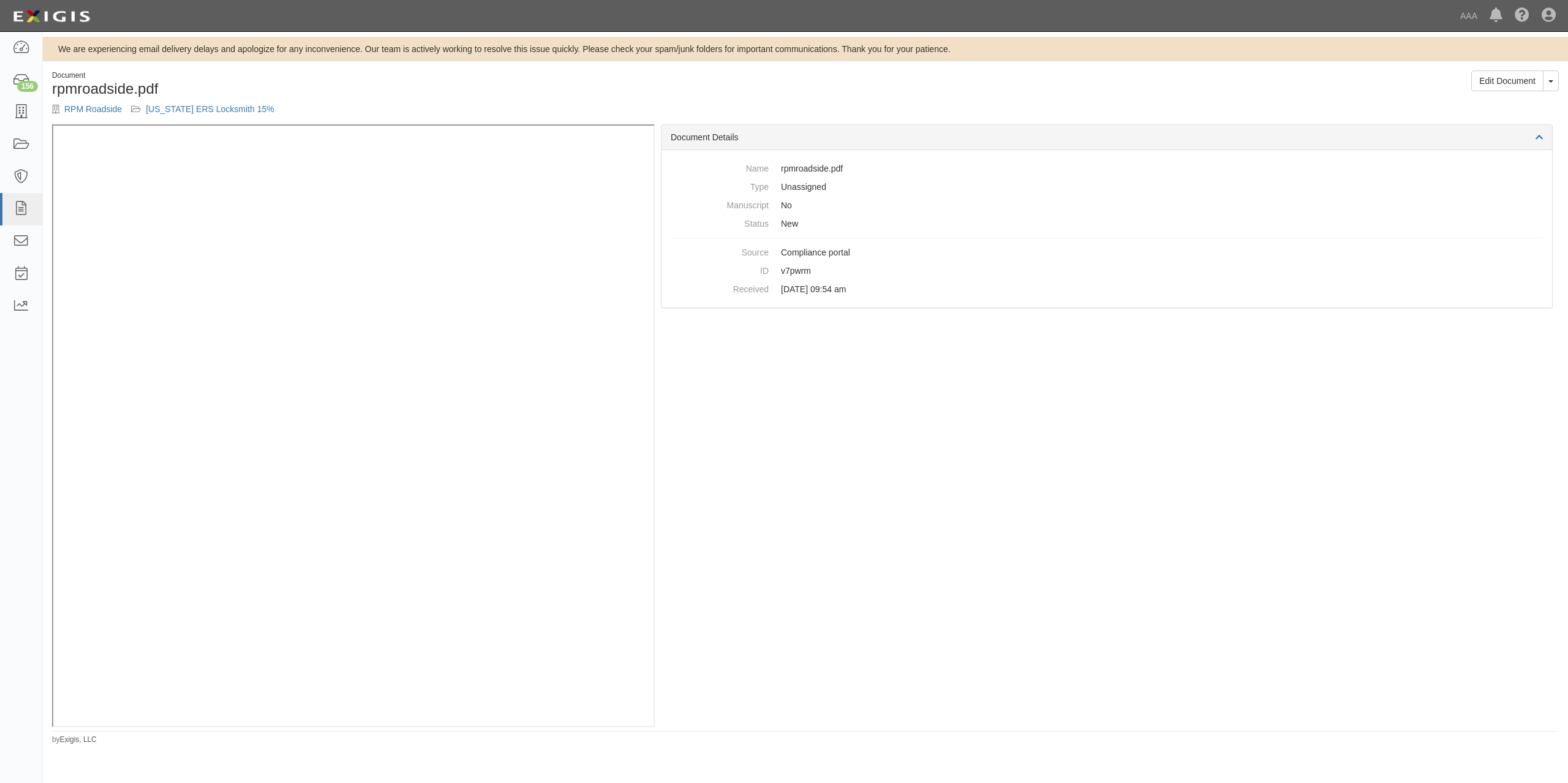
click at [1183, 105] on div "Document rpmroadside.pdf RPM Roadside New Mexico ERS Locksmith 15% Edit Documen…" at bounding box center [806, 97] width 1526 height 54
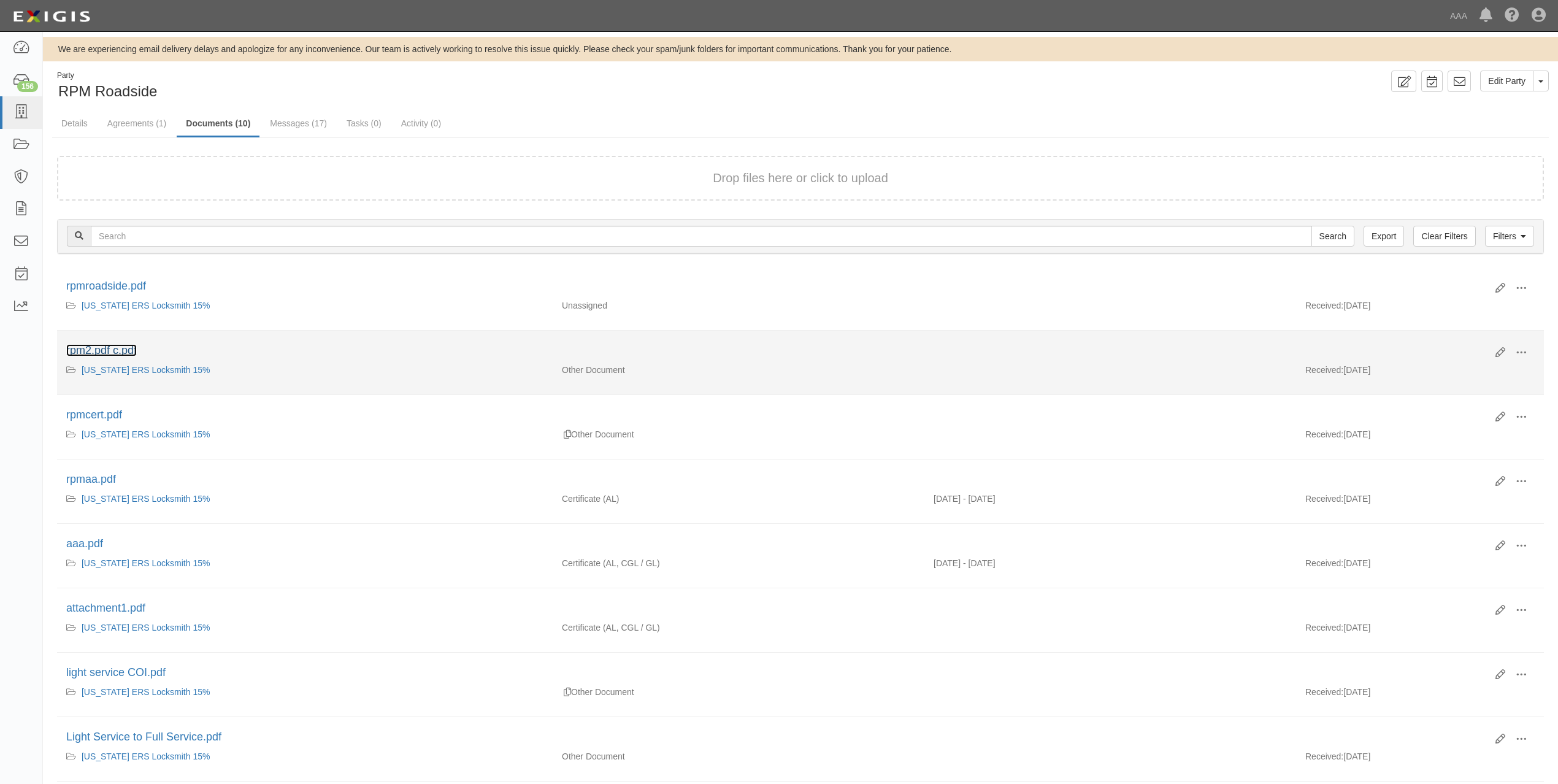
click at [100, 350] on link "rpm2.pdf c.pdf" at bounding box center [101, 350] width 70 height 12
click at [123, 351] on link "rpm2.pdf c.pdf" at bounding box center [101, 350] width 70 height 12
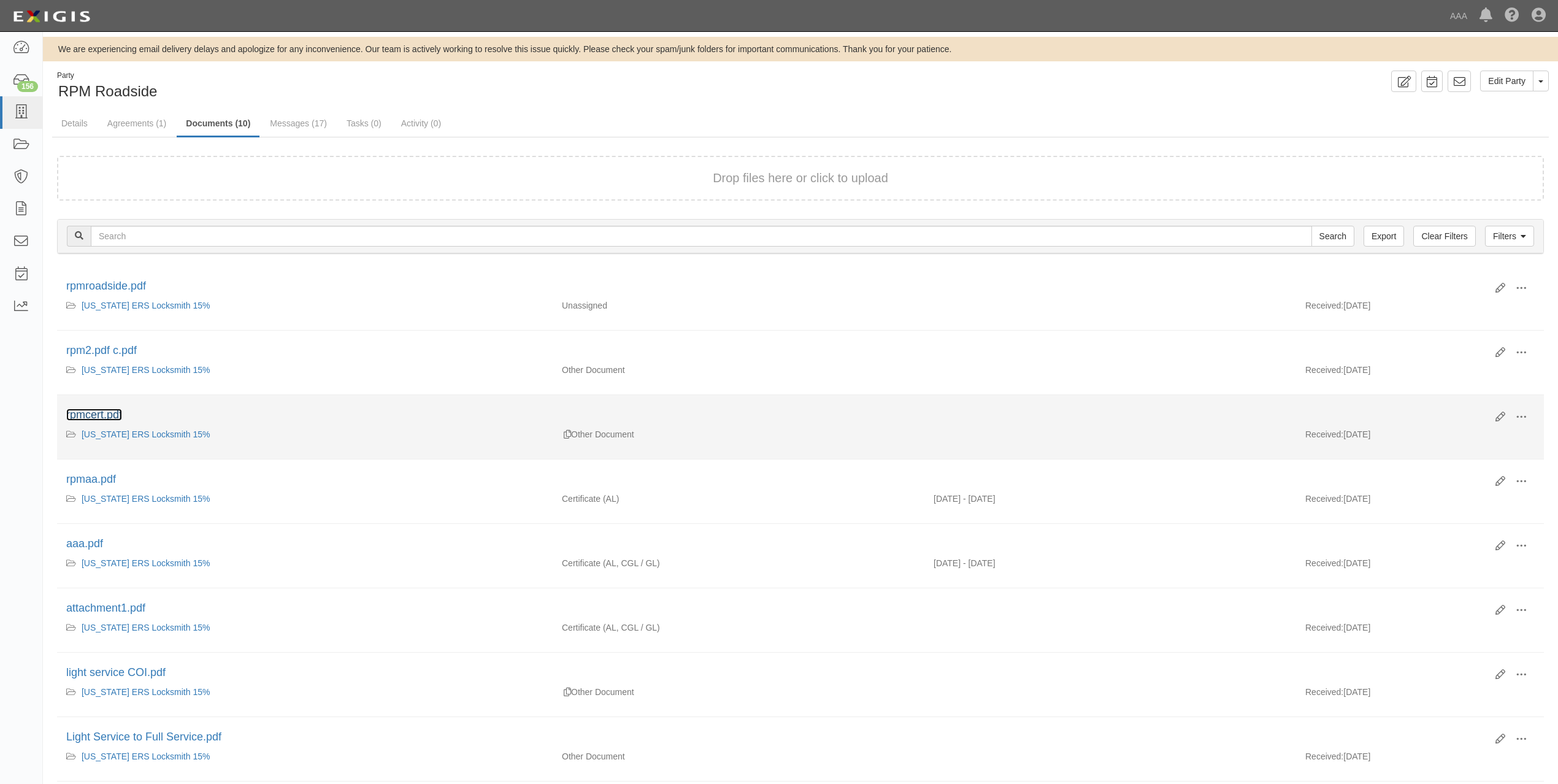
click at [95, 414] on link "rpmcert.pdf" at bounding box center [94, 414] width 56 height 12
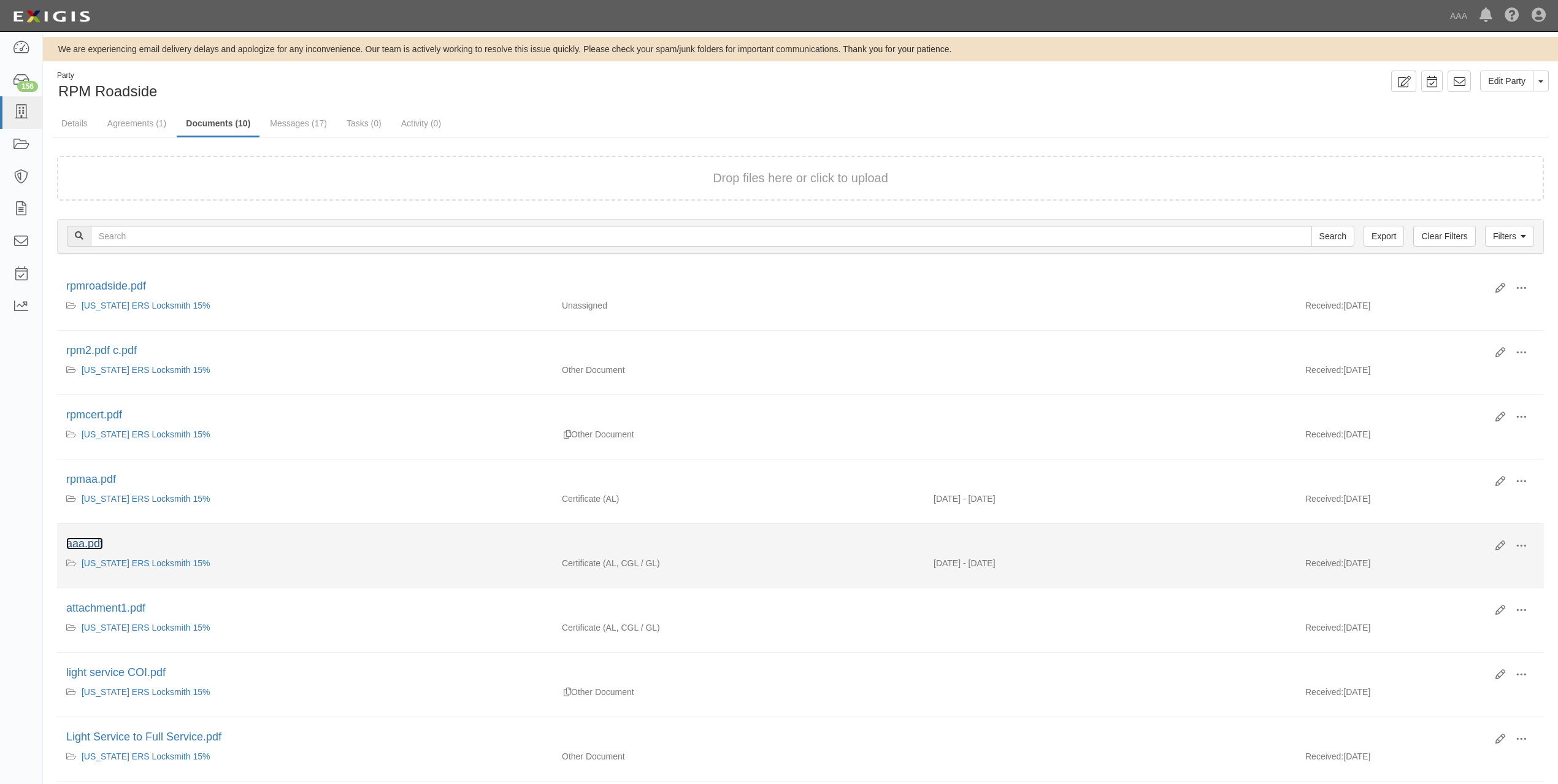
click at [85, 547] on link "aaa.pdf" at bounding box center [84, 543] width 37 height 12
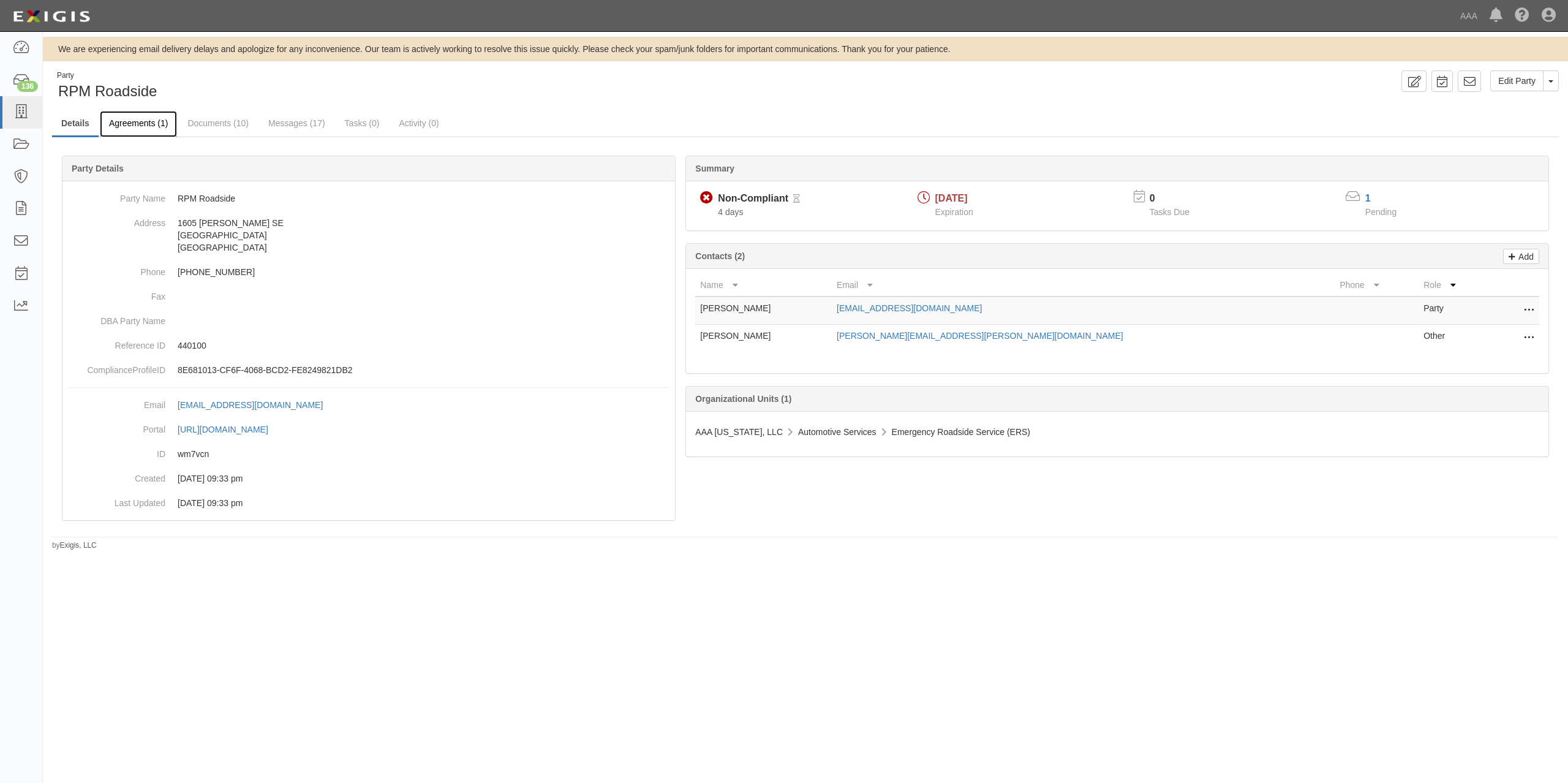
click at [158, 126] on link "Agreements (1)" at bounding box center [138, 124] width 78 height 26
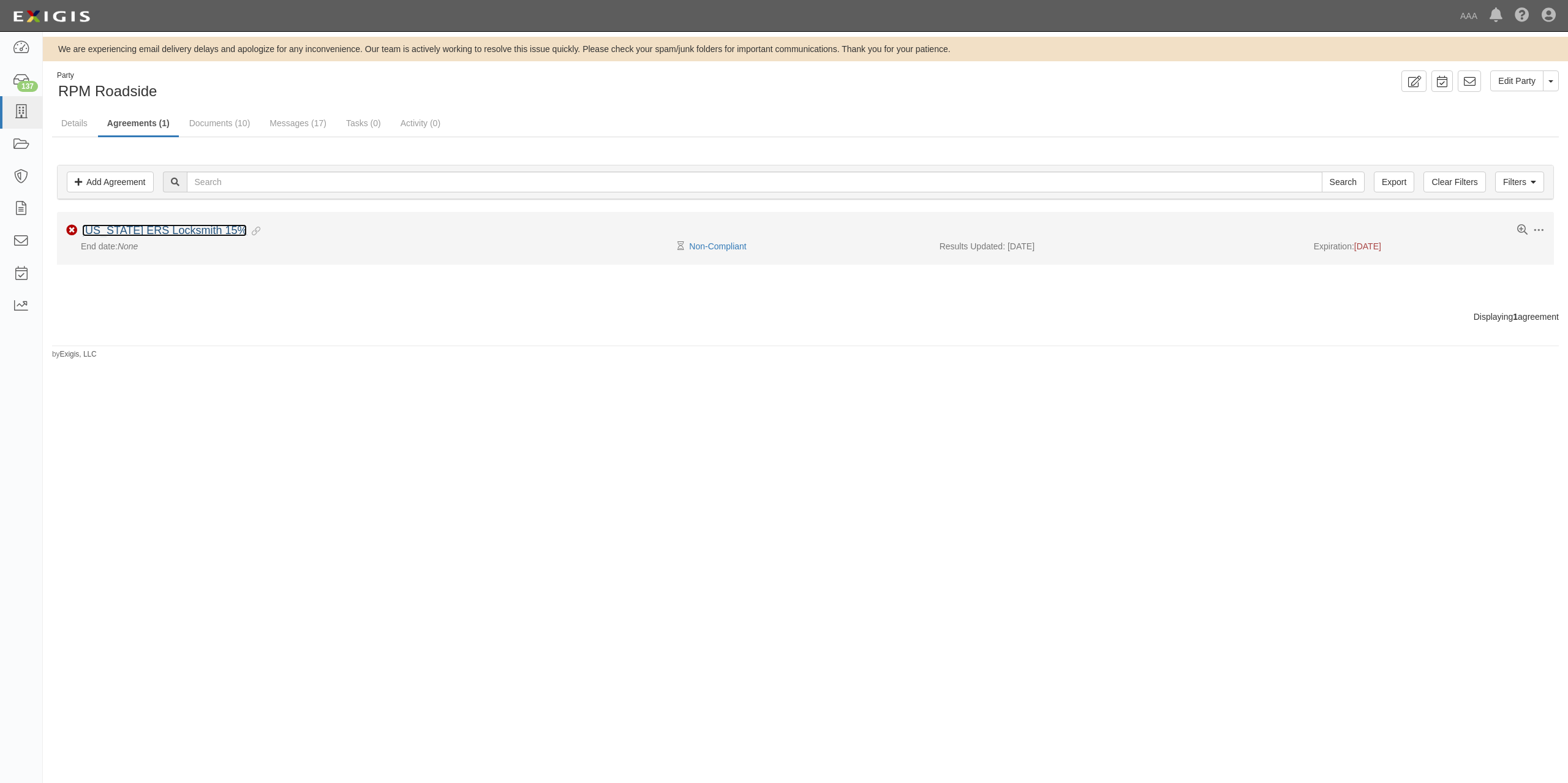
click at [140, 226] on link "[US_STATE] ERS Locksmith 15%" at bounding box center [165, 230] width 165 height 12
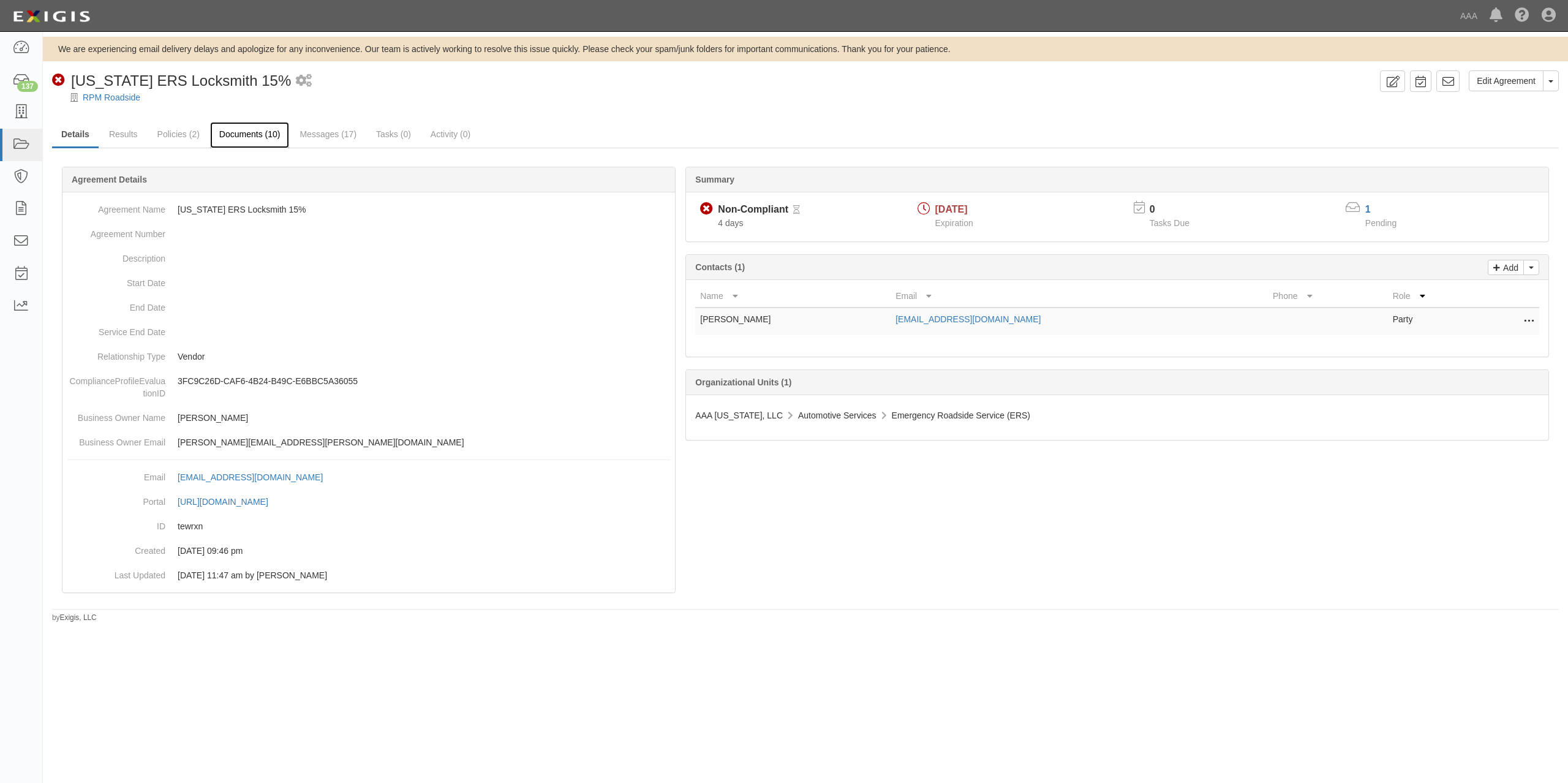
click at [261, 130] on link "Documents (10)" at bounding box center [250, 135] width 80 height 26
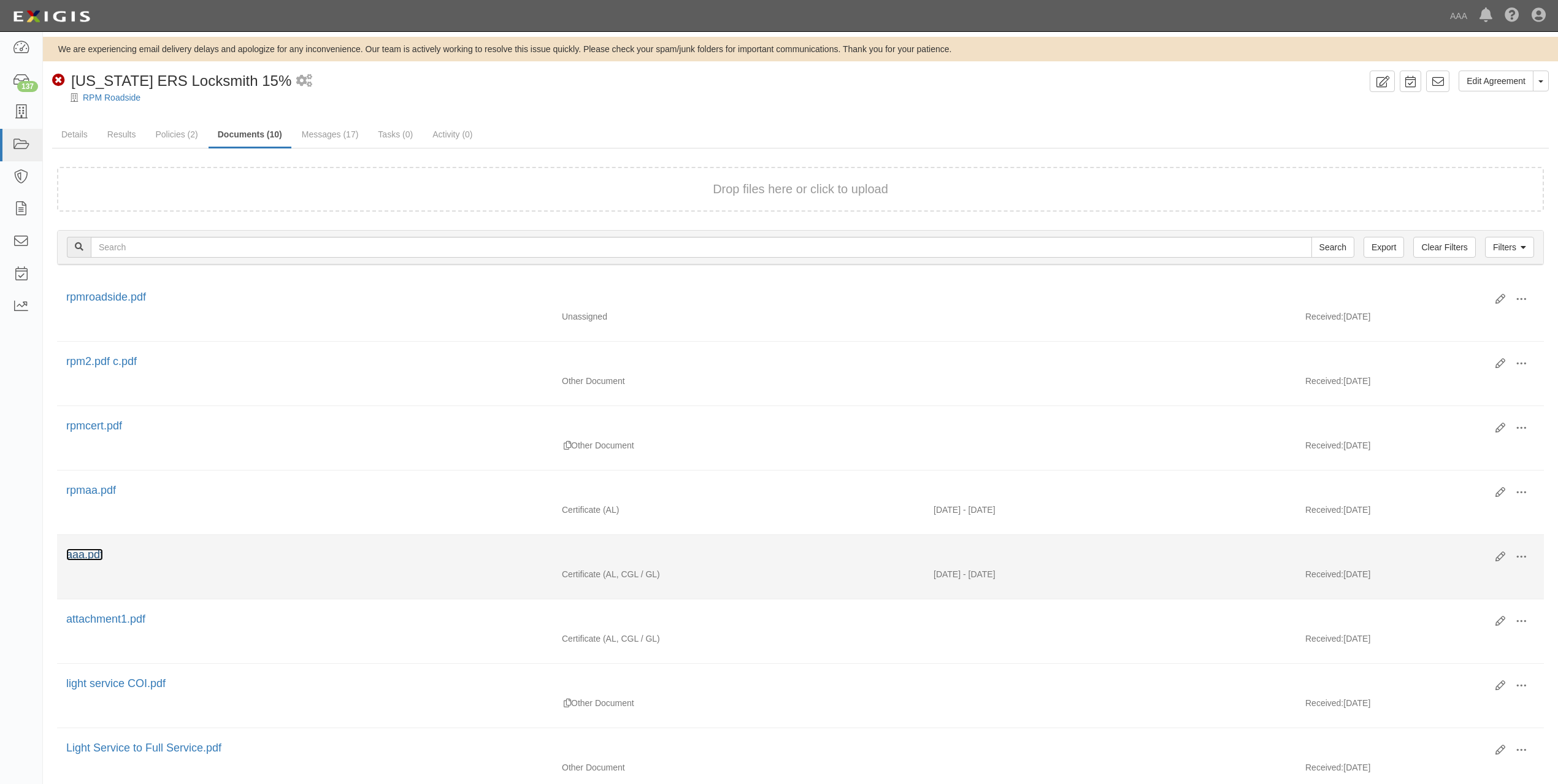
click at [76, 559] on link "aaa.pdf" at bounding box center [84, 554] width 37 height 12
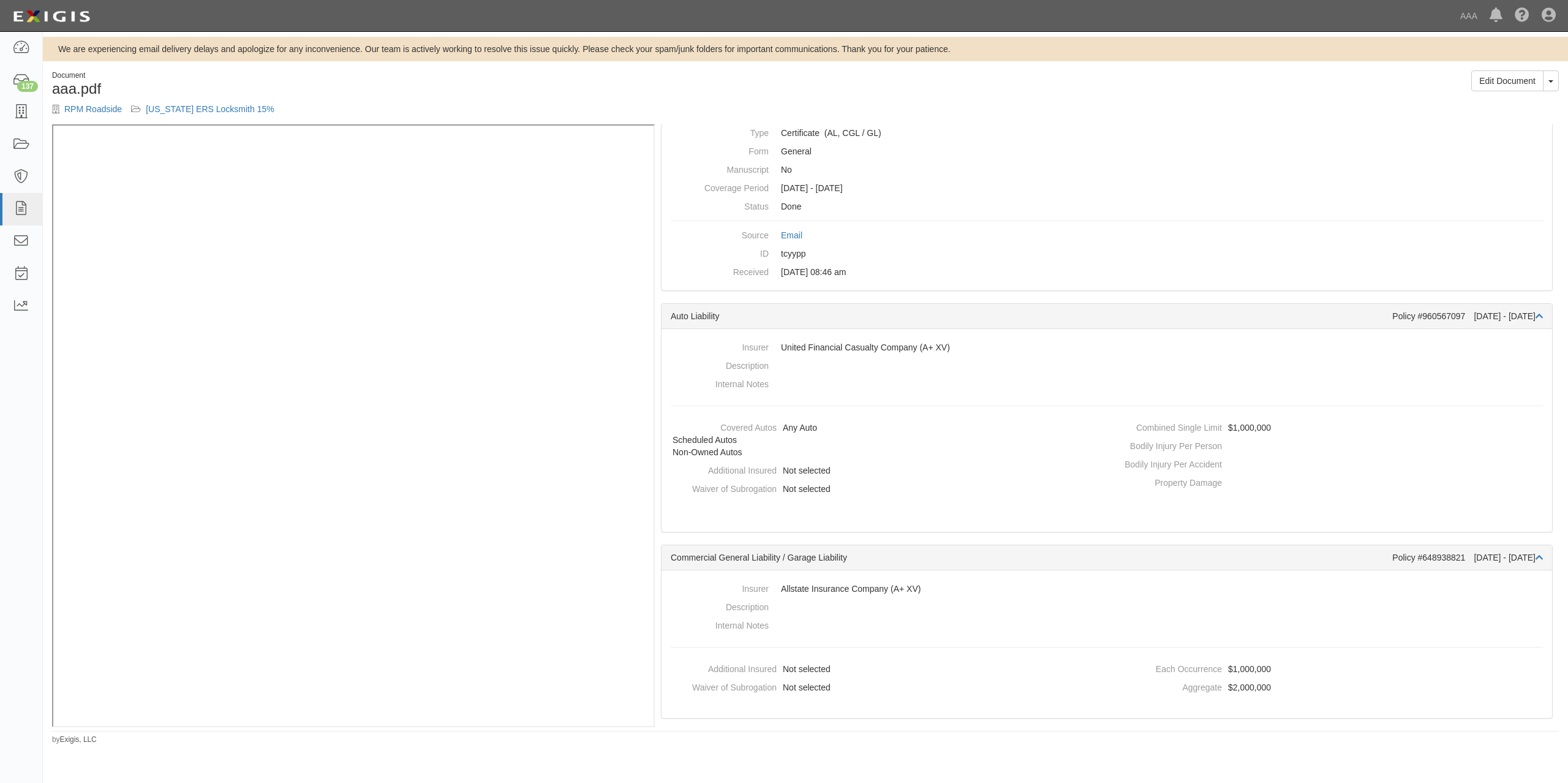
scroll to position [82, 0]
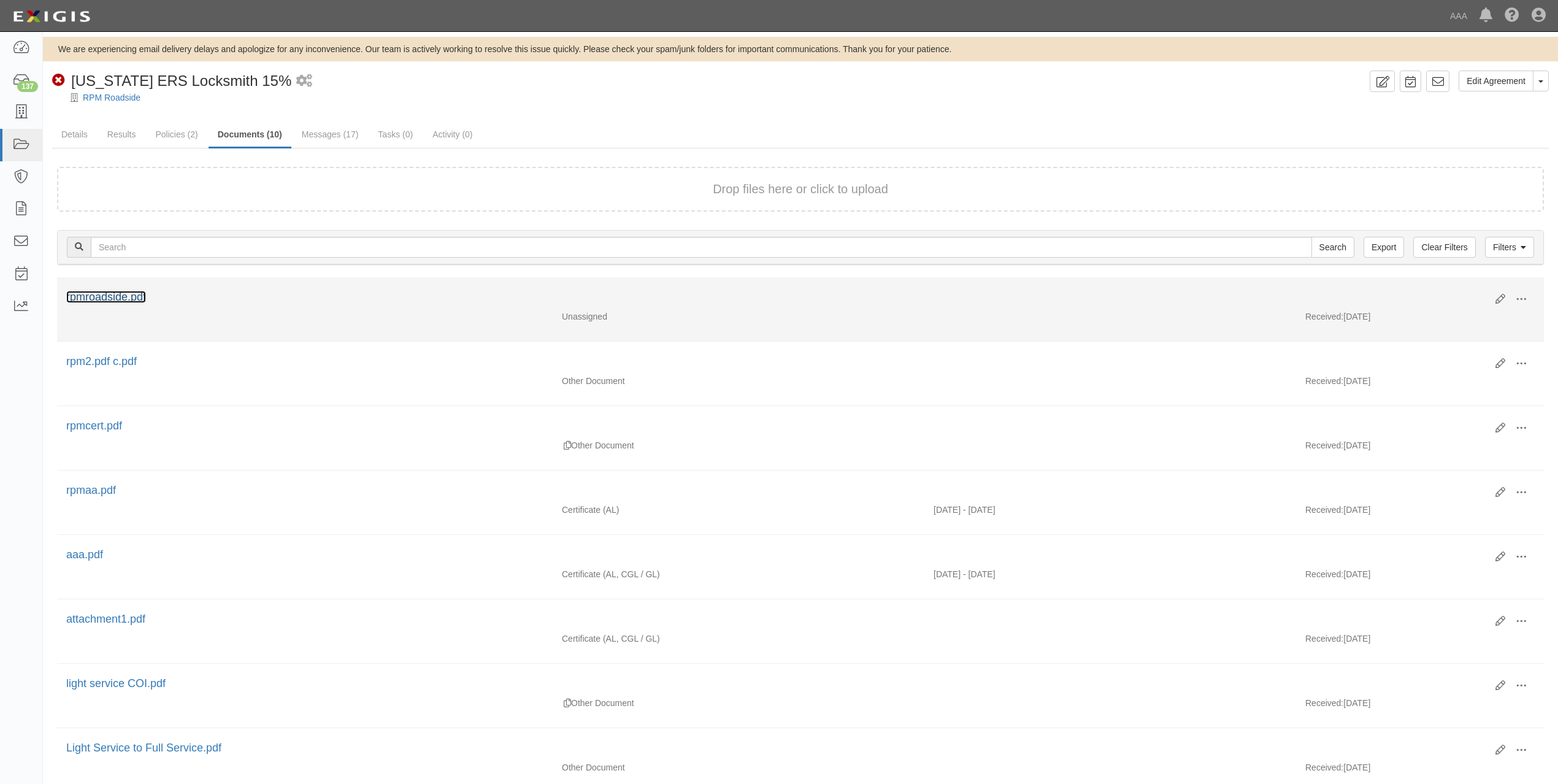
click at [123, 302] on link "rpmroadside.pdf" at bounding box center [106, 297] width 80 height 12
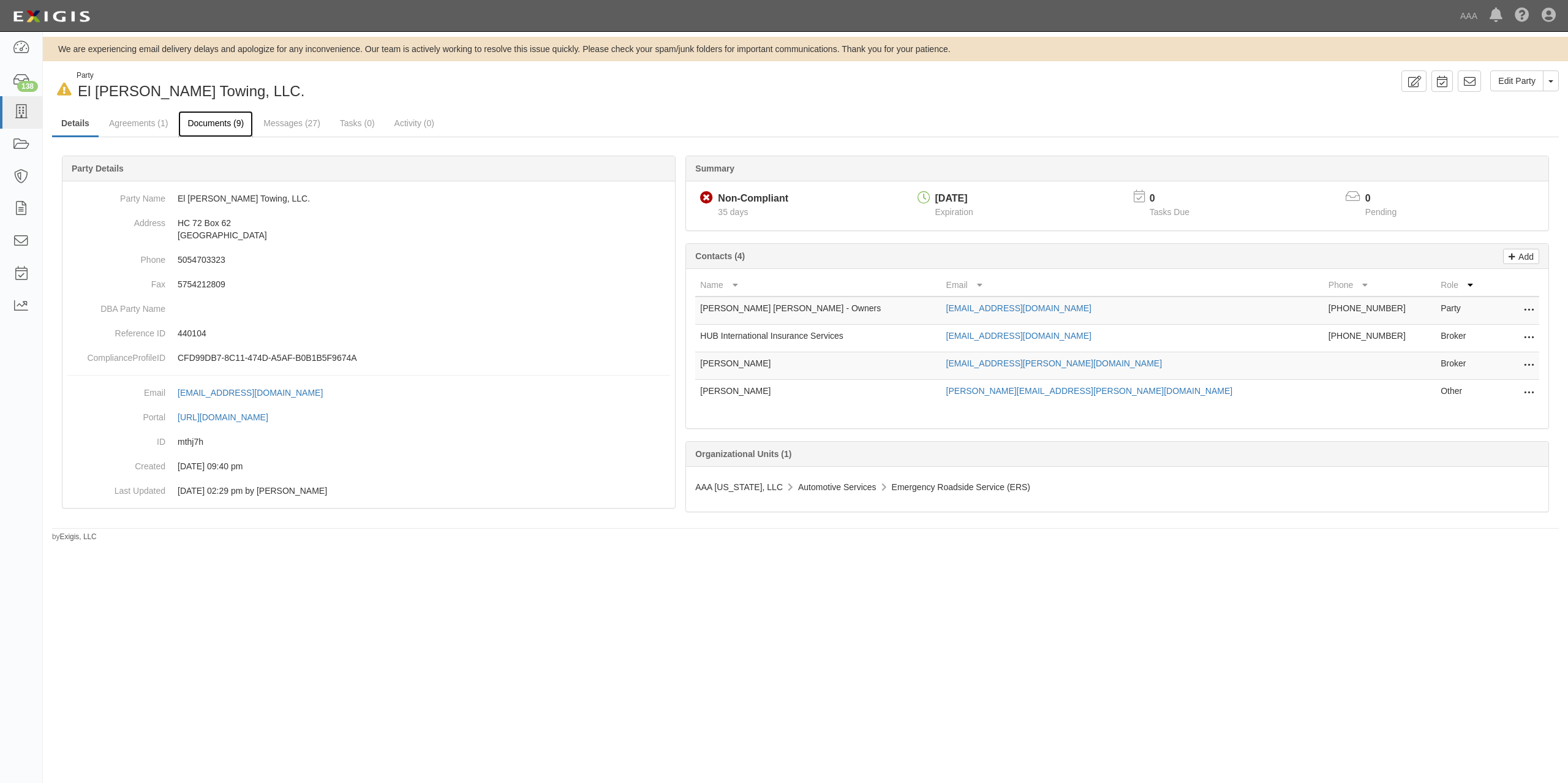
click at [232, 121] on link "Documents (9)" at bounding box center [216, 124] width 75 height 26
click at [198, 329] on p "440104" at bounding box center [424, 333] width 492 height 12
copy p "440104"
